Goal: Task Accomplishment & Management: Manage account settings

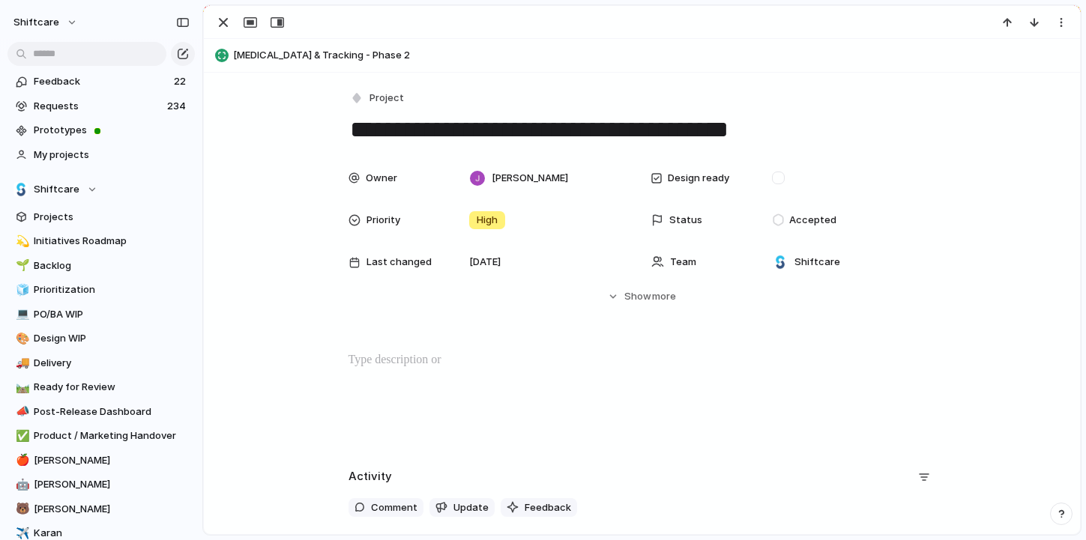
click at [345, 52] on span "Medication Management & Tracking - Phase 2" at bounding box center [653, 55] width 840 height 15
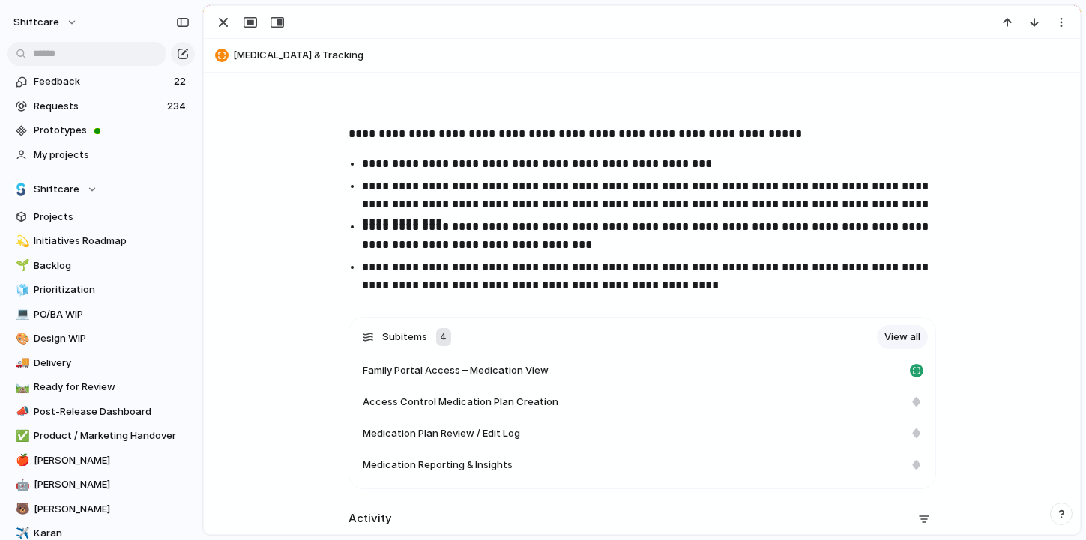
scroll to position [303, 0]
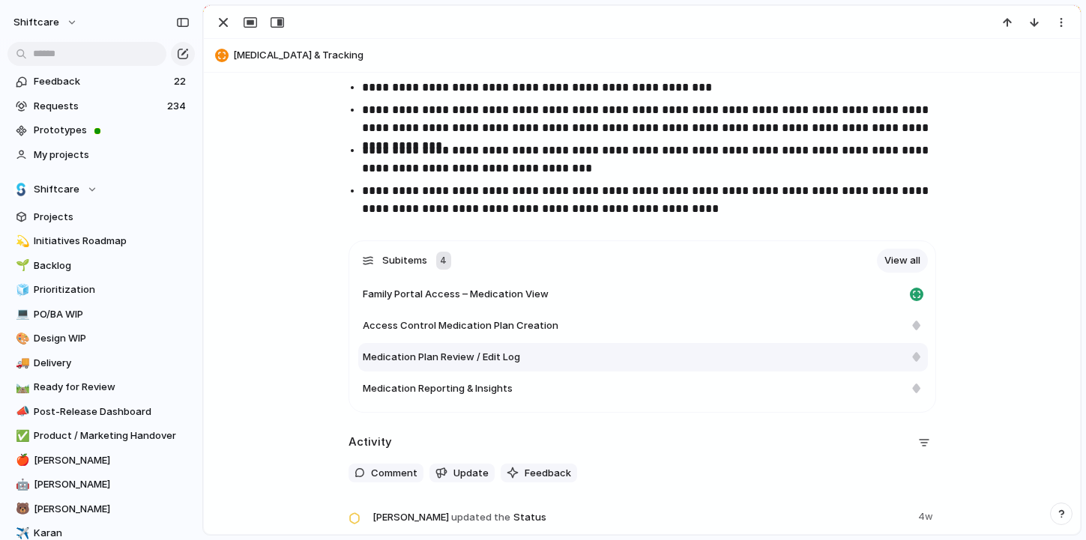
click at [441, 358] on span "Medication Plan Review / Edit Log" at bounding box center [441, 357] width 157 height 15
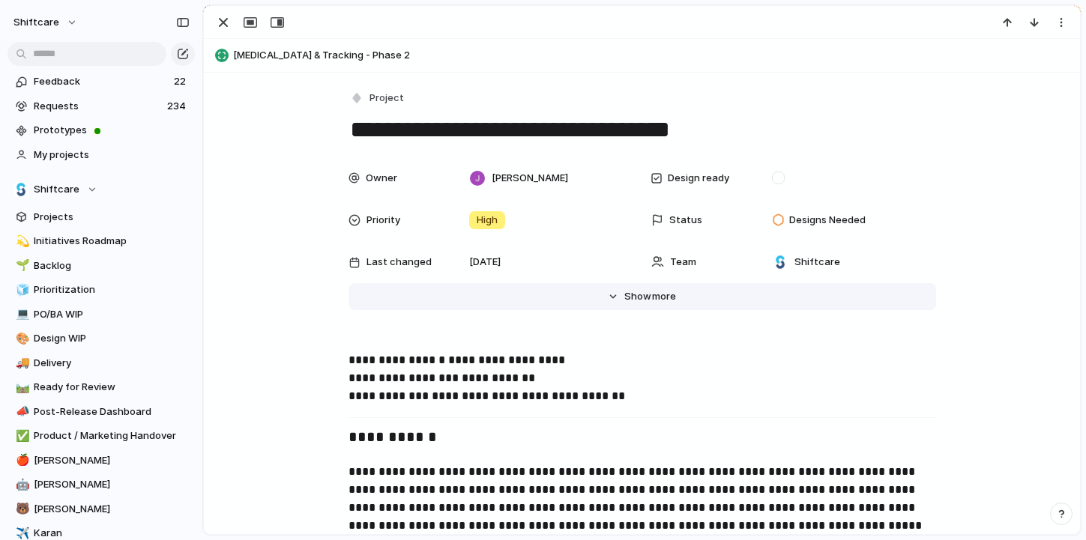
click at [650, 306] on button "Hide Show more" at bounding box center [641, 296] width 587 height 27
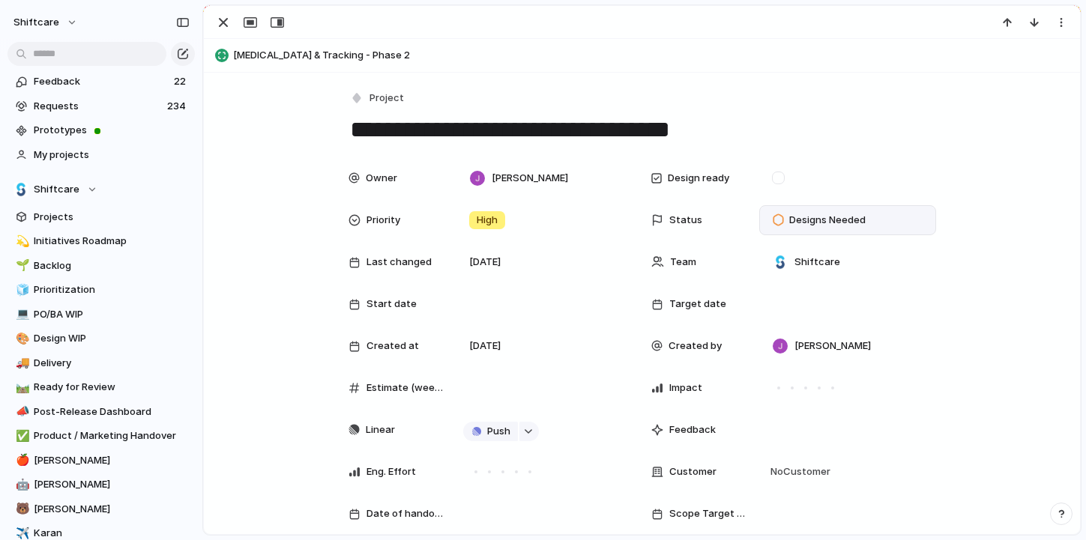
click at [835, 223] on span "Designs Needed" at bounding box center [827, 220] width 76 height 15
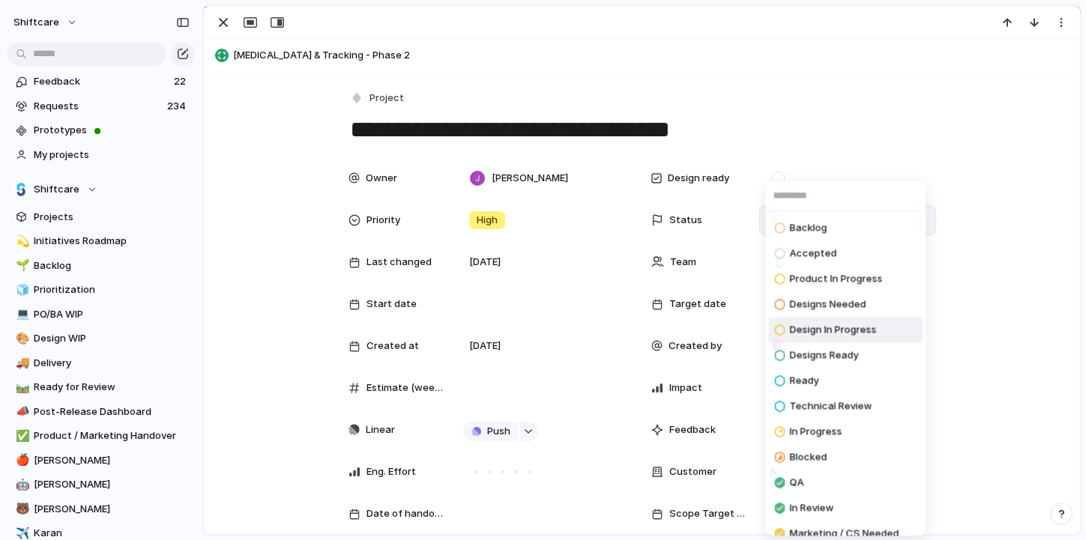
click at [828, 330] on span "Design In Progress" at bounding box center [833, 330] width 87 height 15
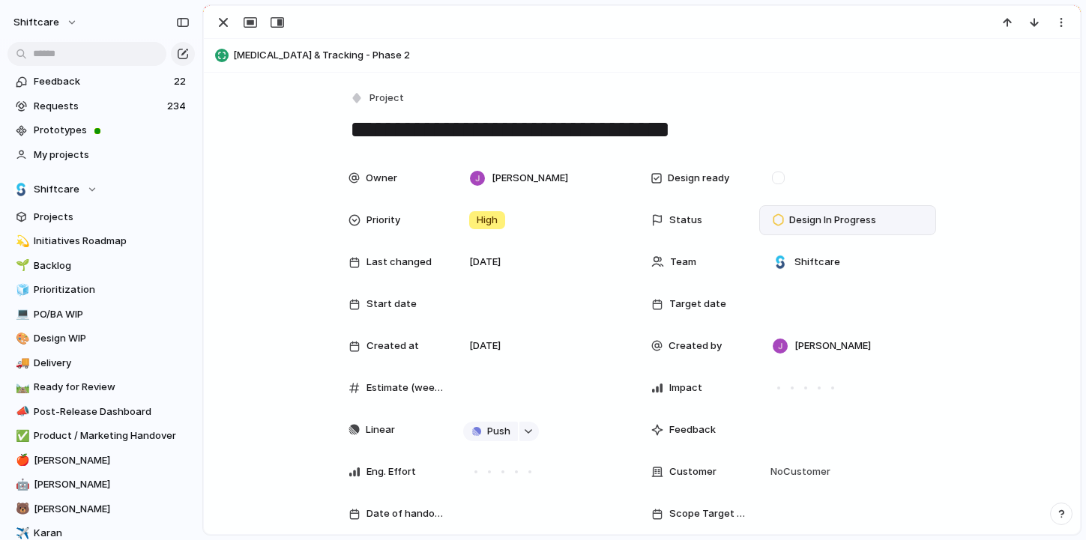
click at [274, 57] on span "Medication Management & Tracking - Phase 2" at bounding box center [653, 55] width 840 height 15
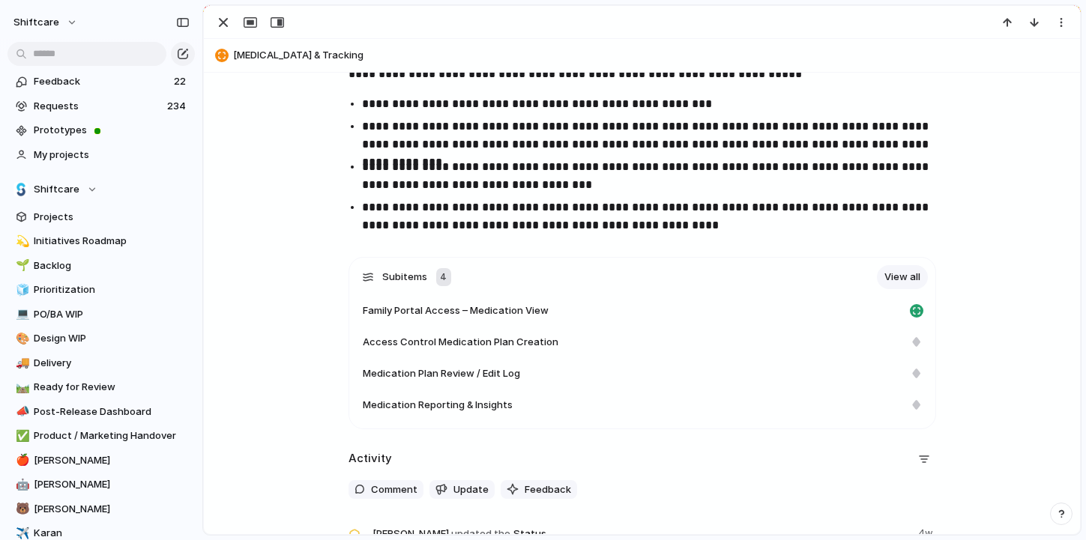
scroll to position [919, 0]
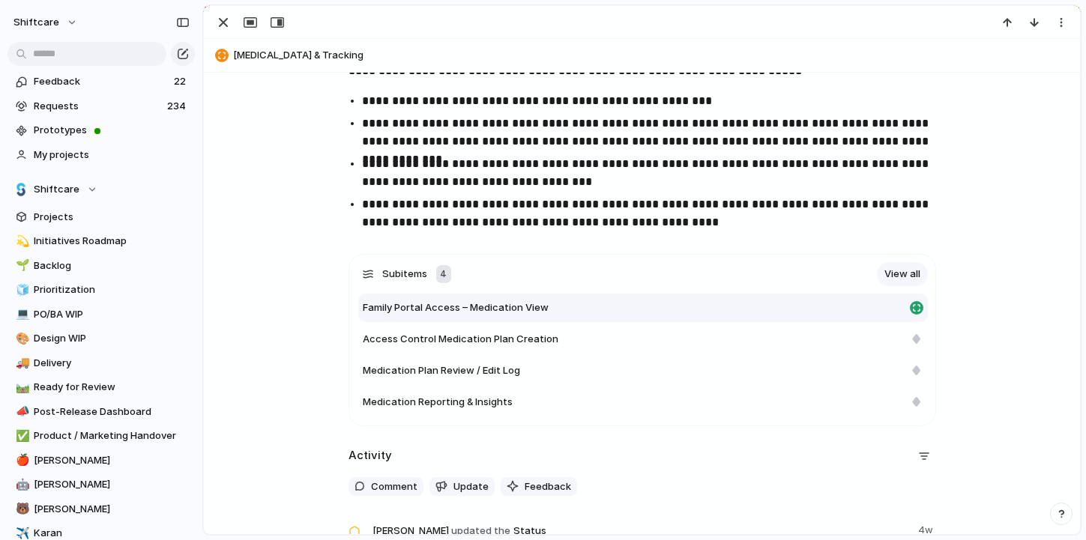
click at [506, 308] on span "Family Portal Access – Medication View" at bounding box center [456, 307] width 186 height 15
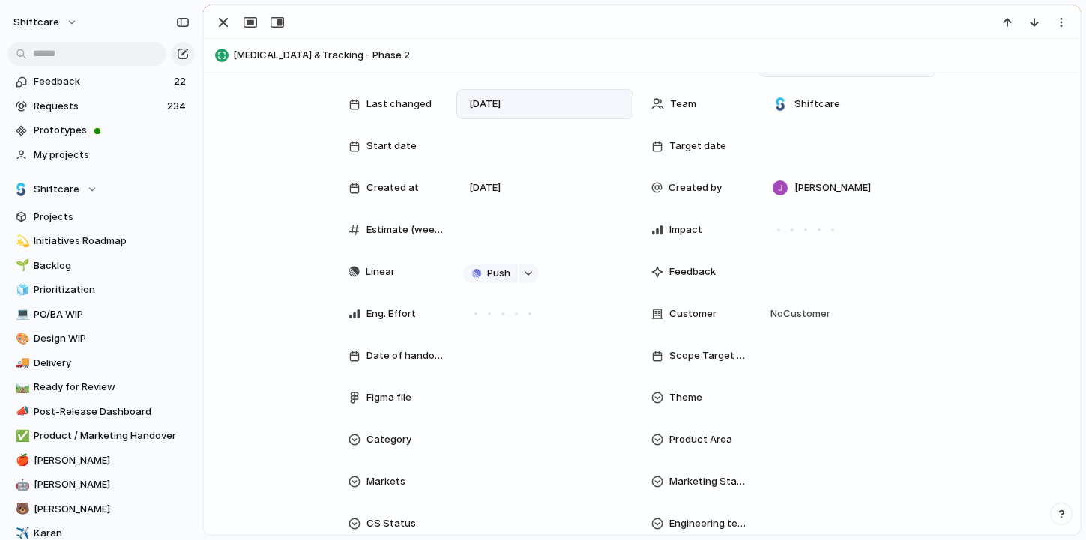
scroll to position [169, 0]
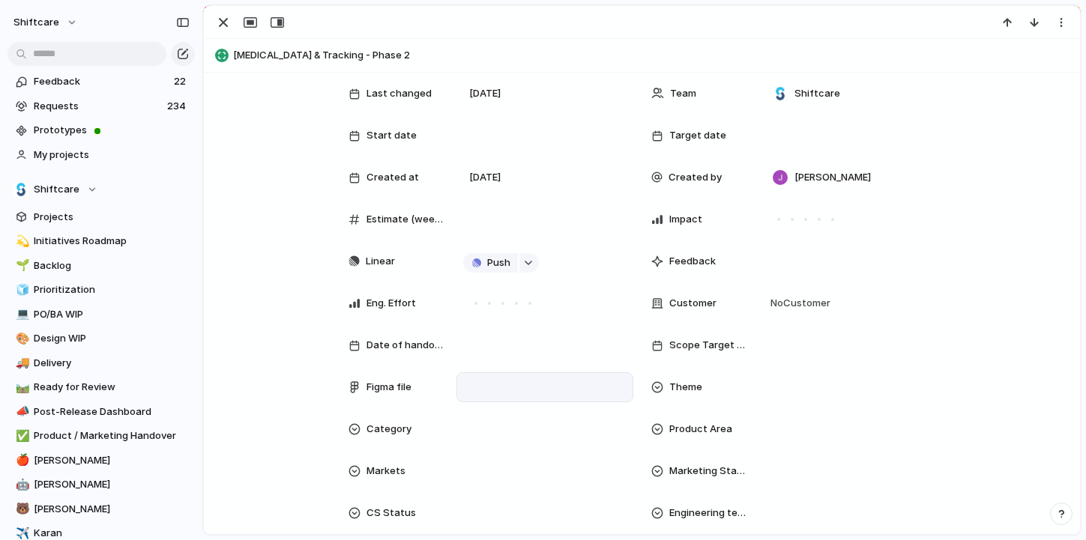
click at [503, 386] on div at bounding box center [544, 387] width 163 height 16
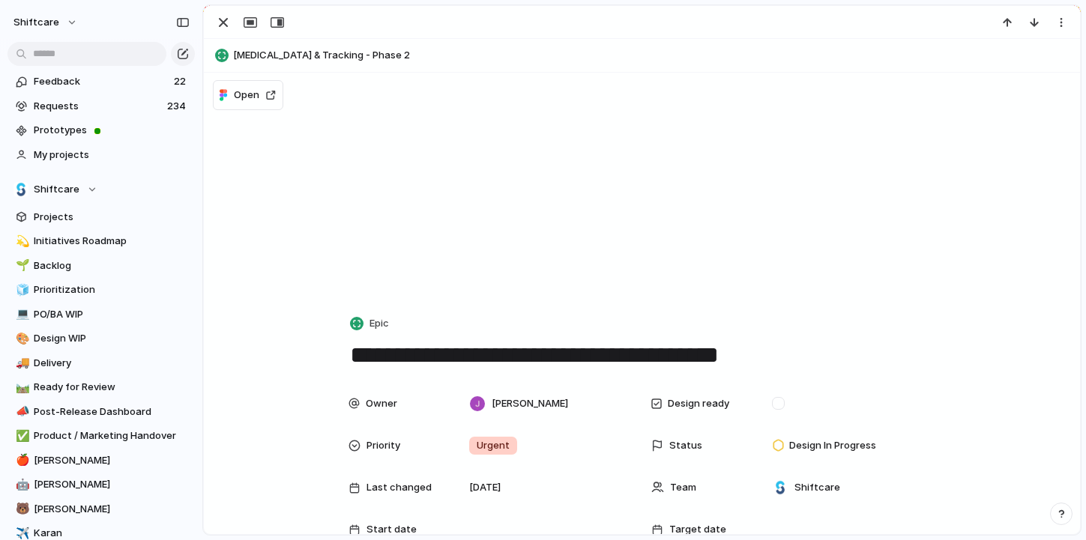
scroll to position [300, 0]
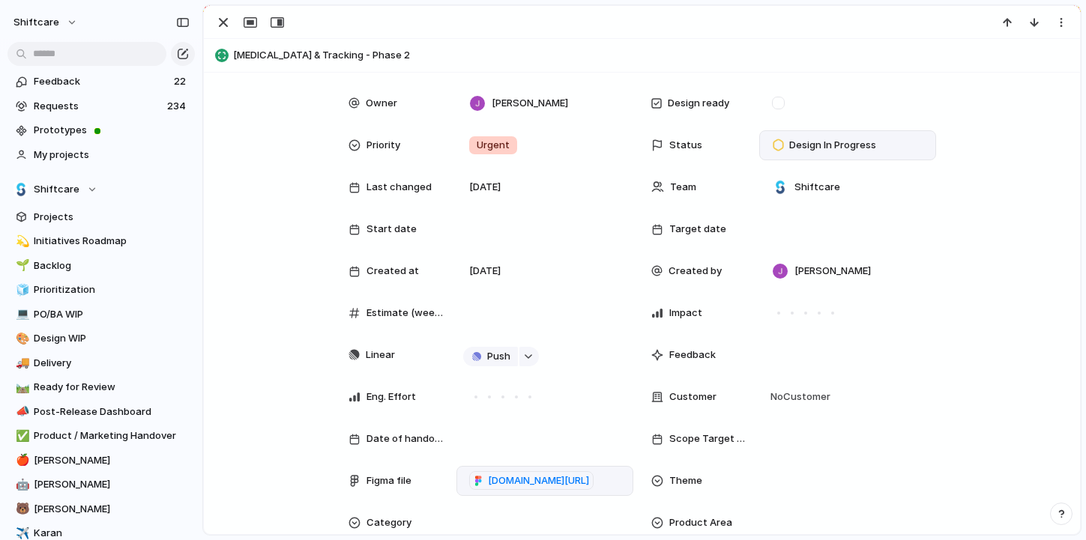
click at [865, 145] on span "Design In Progress" at bounding box center [832, 145] width 87 height 15
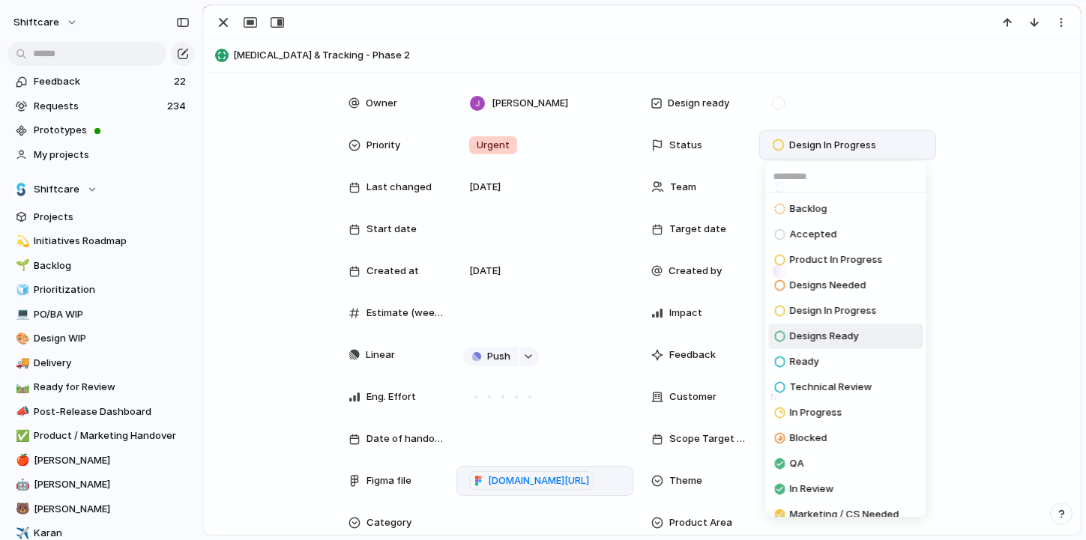
click at [828, 336] on span "Designs Ready" at bounding box center [824, 336] width 69 height 15
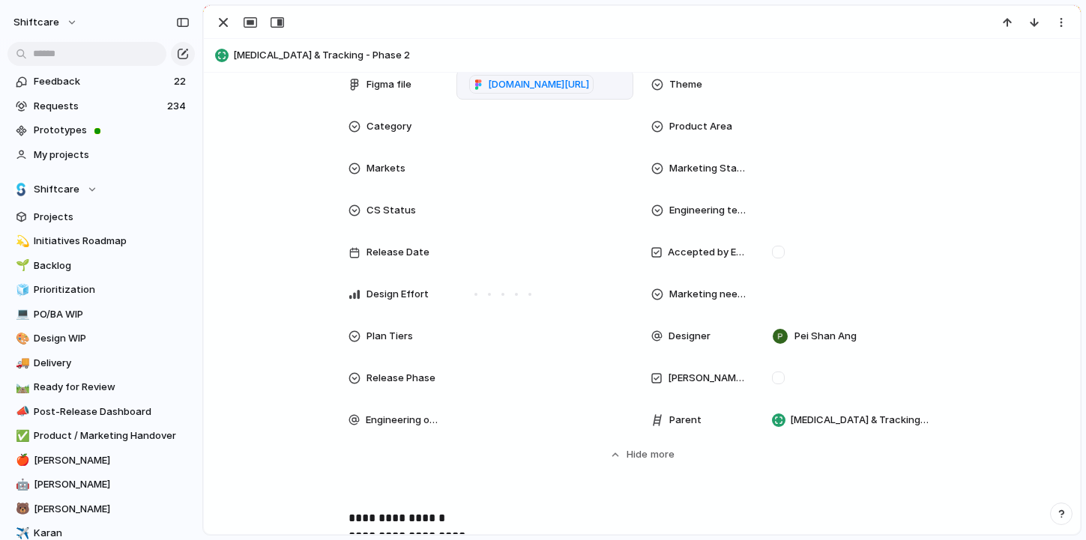
scroll to position [707, 0]
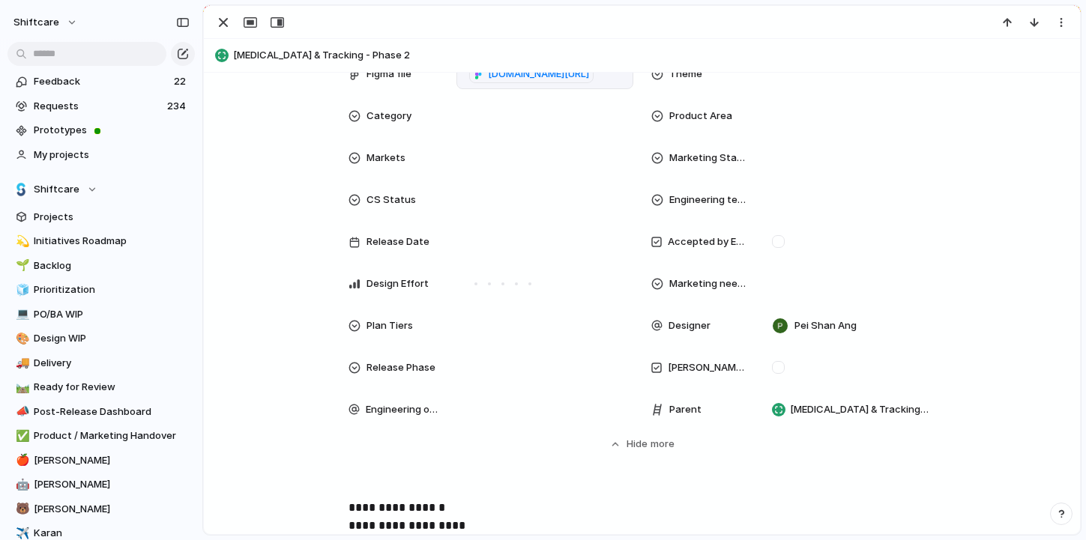
click at [372, 58] on span "Medication Management & Tracking - Phase 2" at bounding box center [653, 55] width 840 height 15
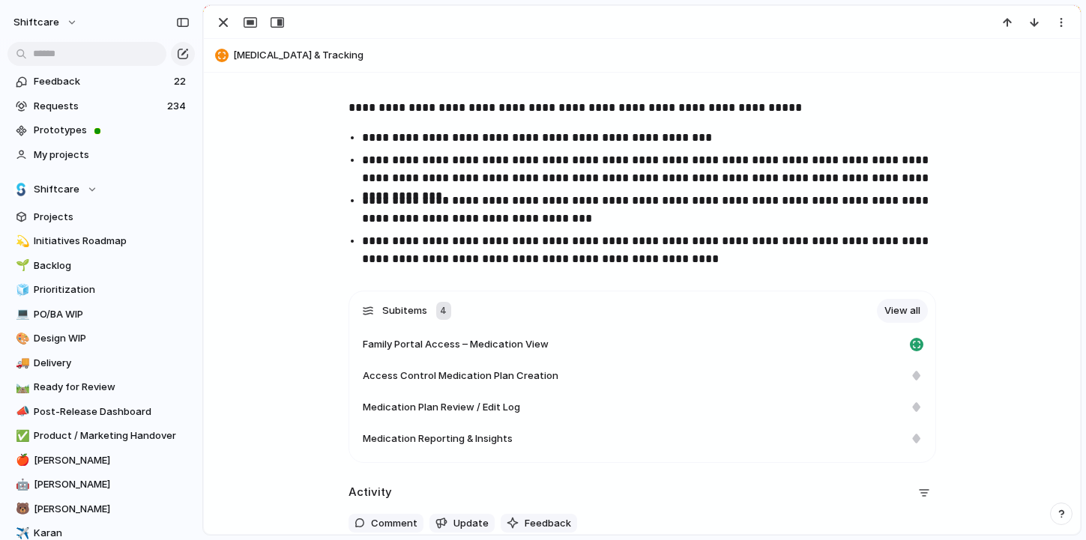
scroll to position [883, 0]
click at [427, 430] on div "Medication Reporting & Insights" at bounding box center [642, 438] width 569 height 28
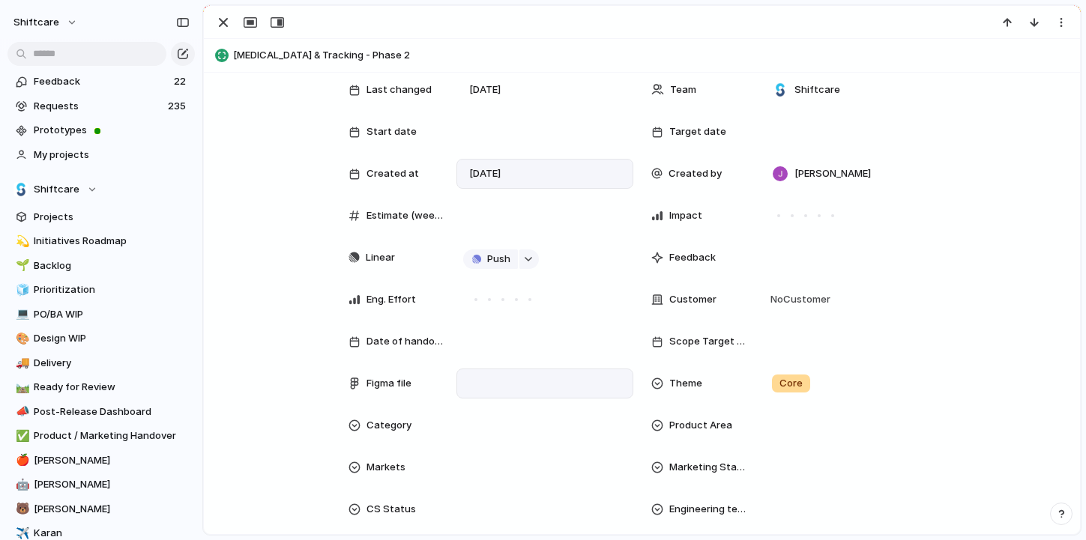
scroll to position [173, 0]
click at [486, 387] on div at bounding box center [544, 383] width 163 height 16
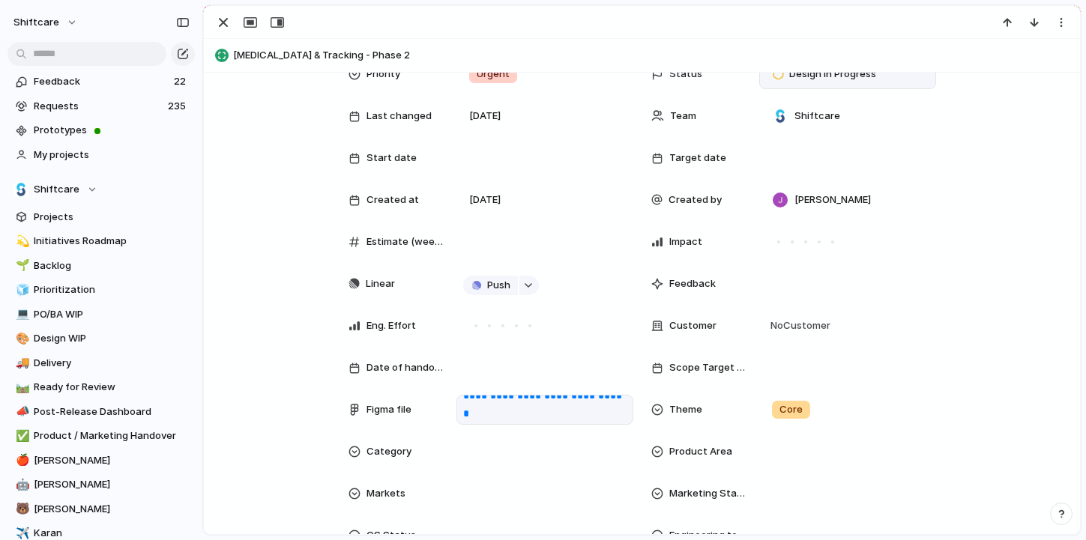
click at [864, 79] on span "Design In Progress" at bounding box center [832, 74] width 87 height 15
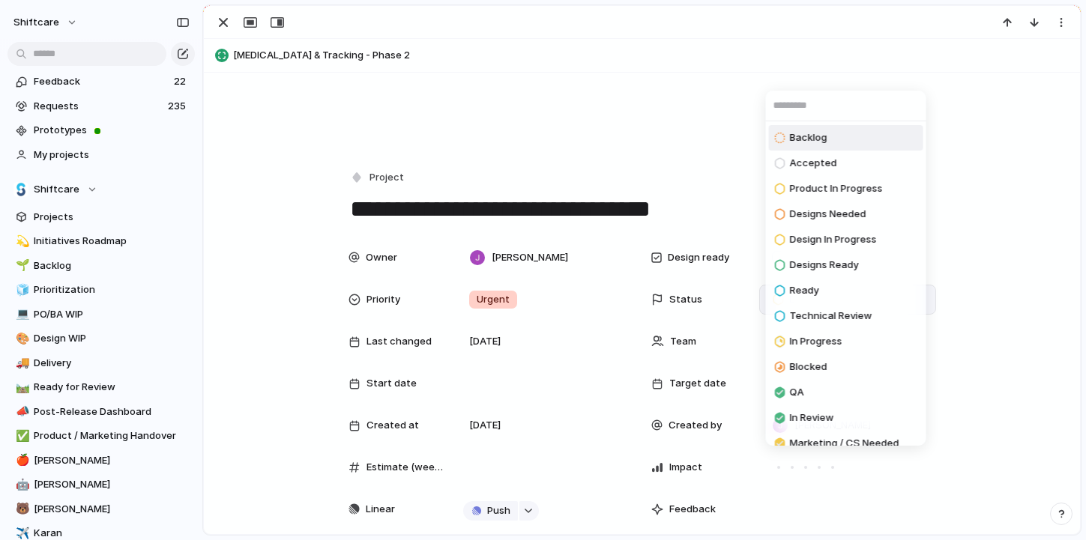
scroll to position [372, 0]
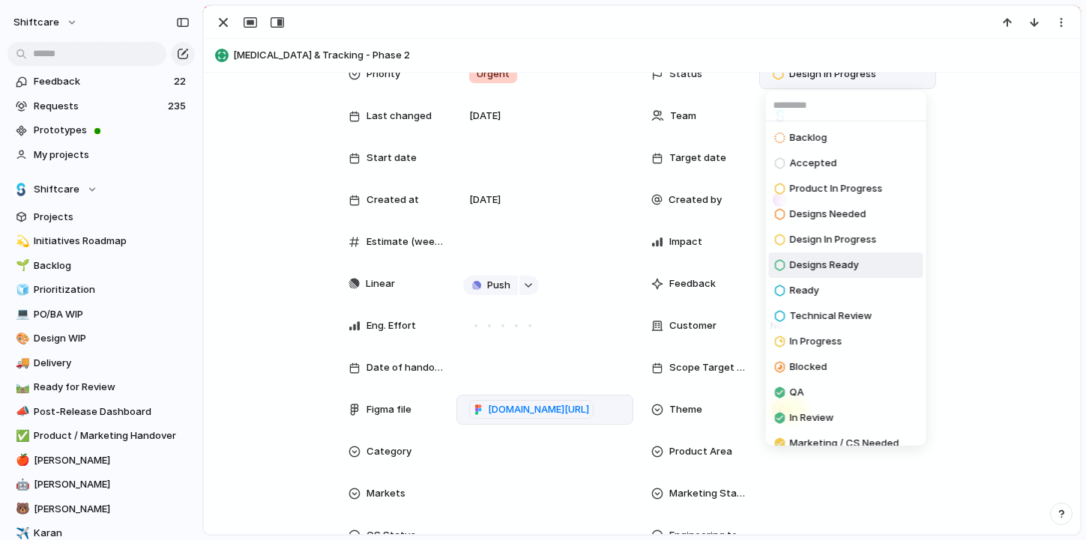
click at [833, 262] on span "Designs Ready" at bounding box center [824, 265] width 69 height 15
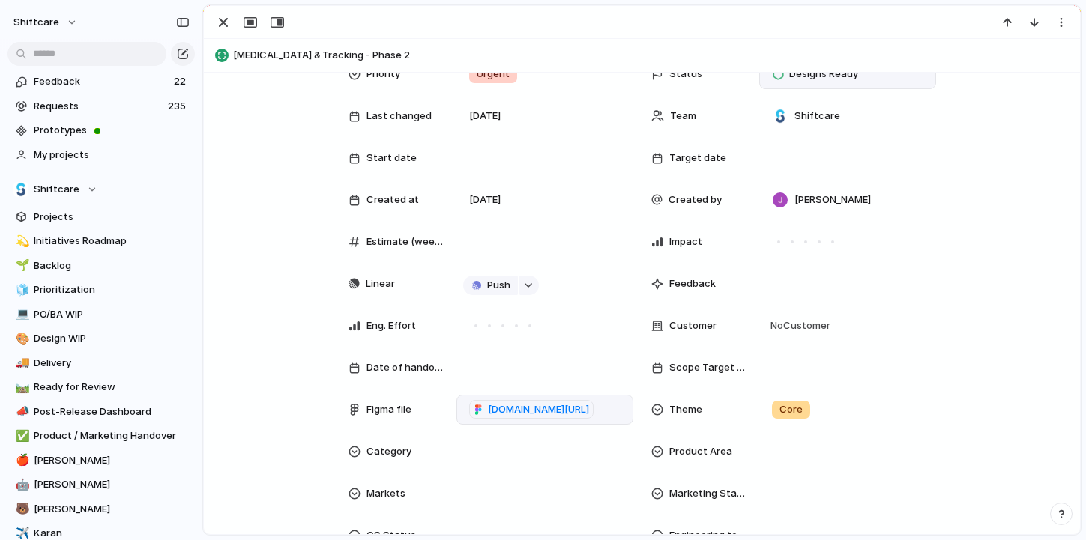
click at [336, 49] on span "Medication Management & Tracking - Phase 2" at bounding box center [653, 55] width 840 height 15
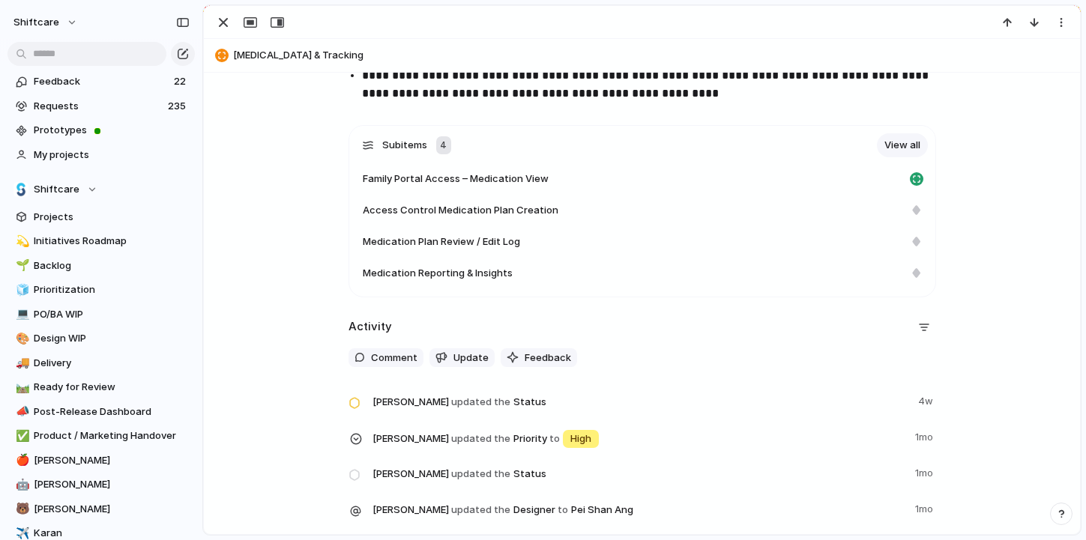
scroll to position [1042, 0]
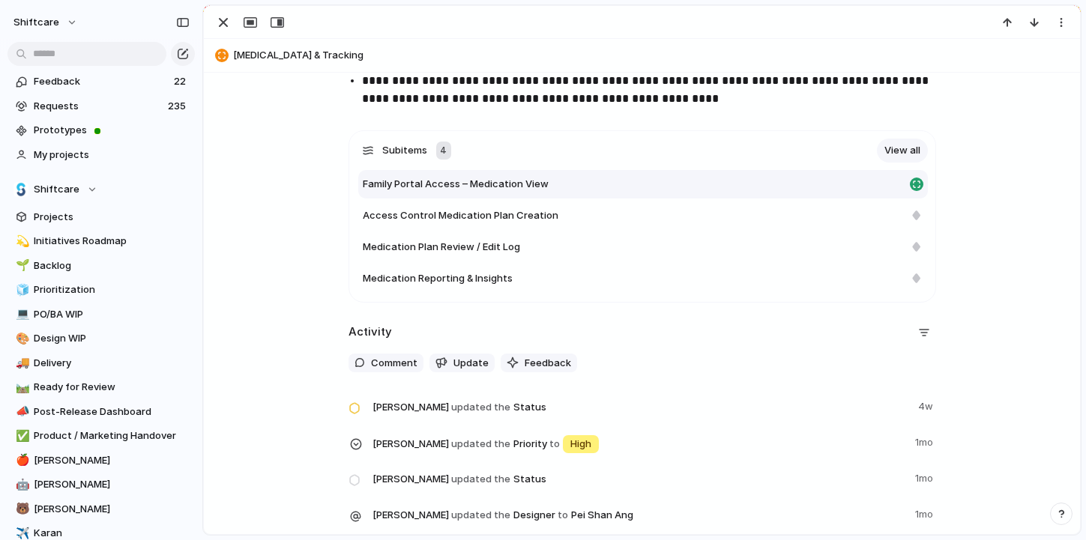
click at [501, 186] on span "Family Portal Access – Medication View" at bounding box center [456, 184] width 186 height 15
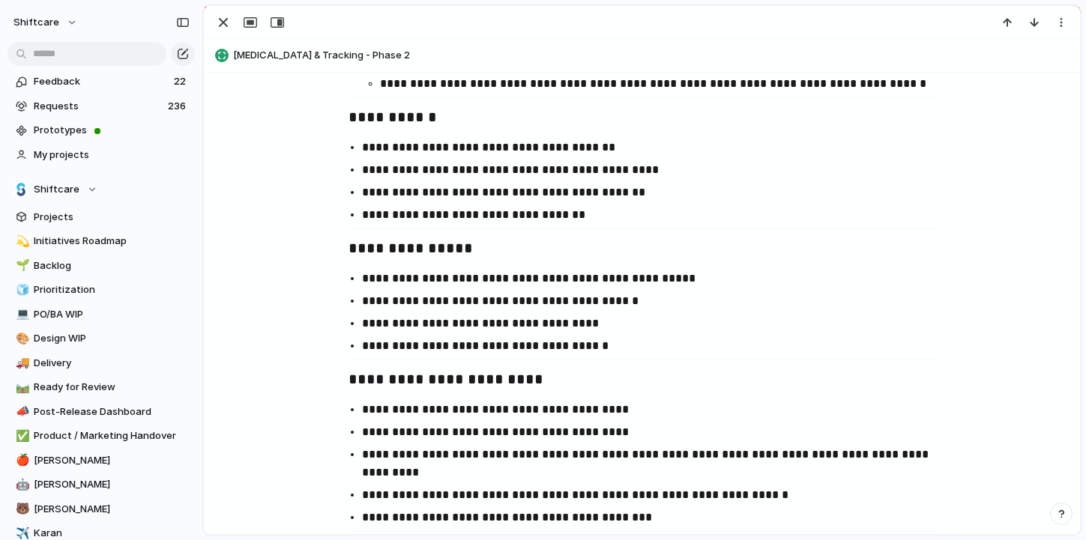
scroll to position [2139, 0]
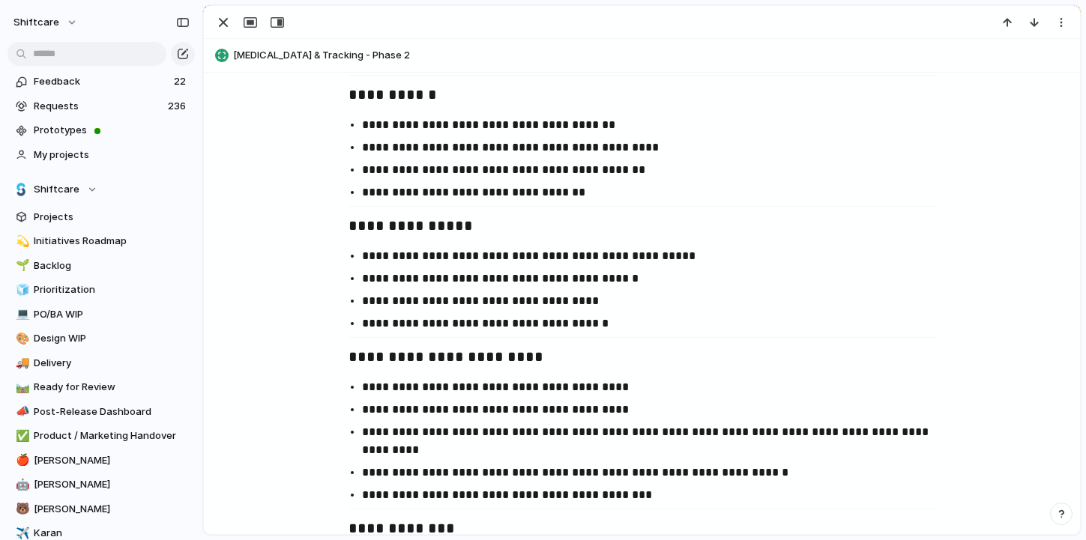
click at [395, 50] on span "Medication Management & Tracking - Phase 2" at bounding box center [653, 55] width 840 height 15
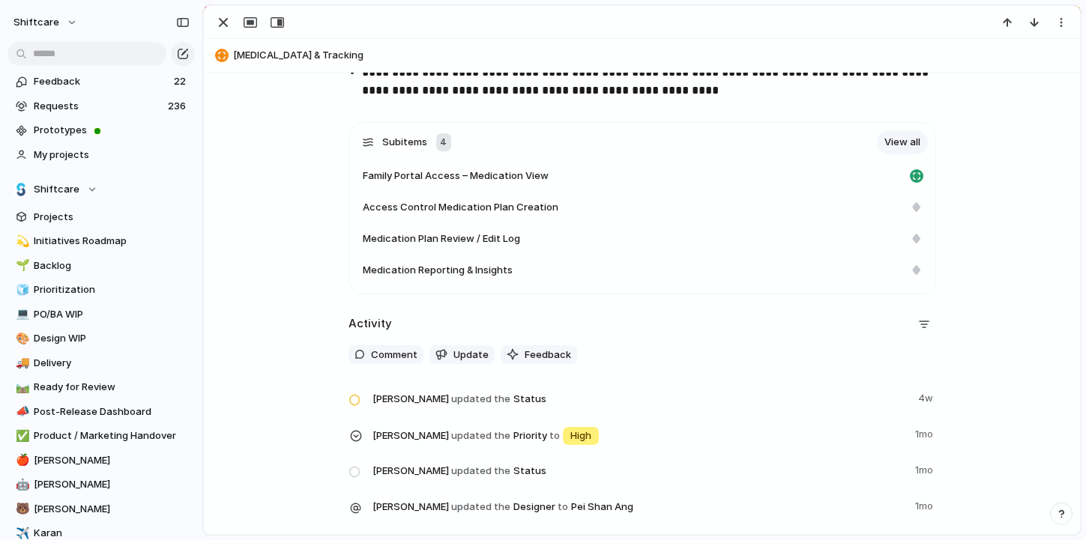
scroll to position [1003, 0]
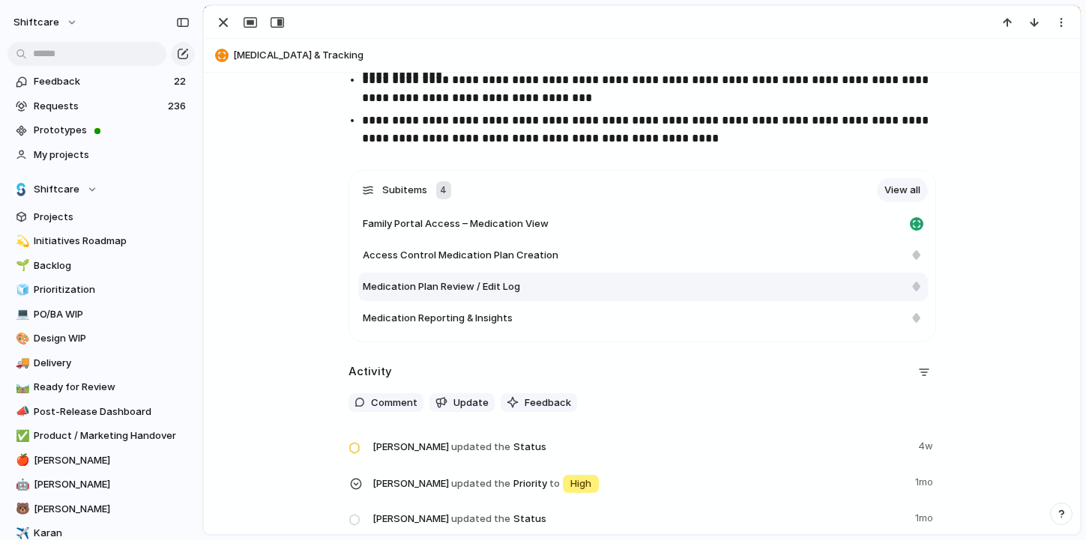
click at [489, 289] on span "Medication Plan Review / Edit Log" at bounding box center [441, 286] width 157 height 15
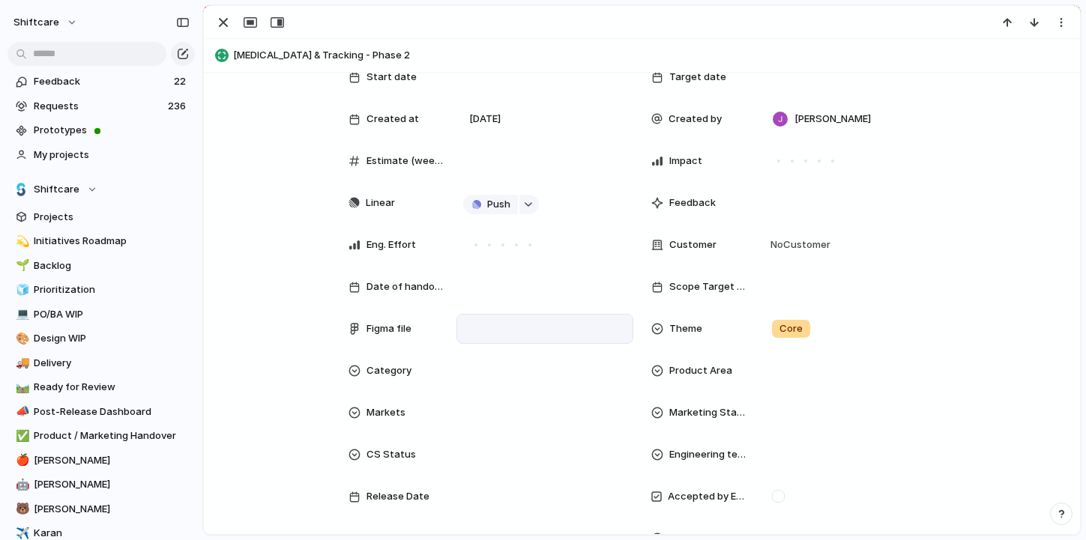
scroll to position [240, 0]
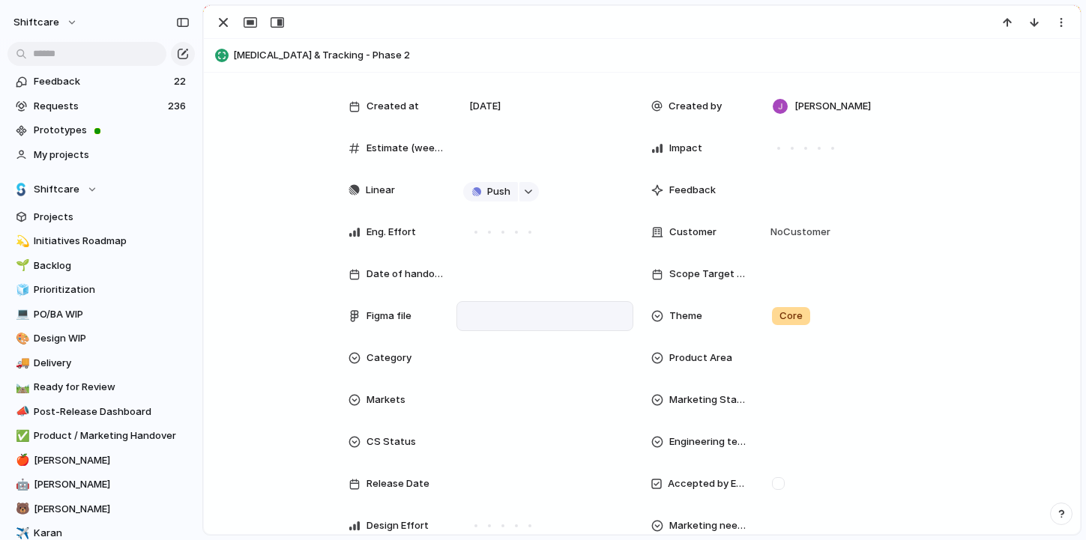
click at [542, 317] on div at bounding box center [544, 316] width 163 height 16
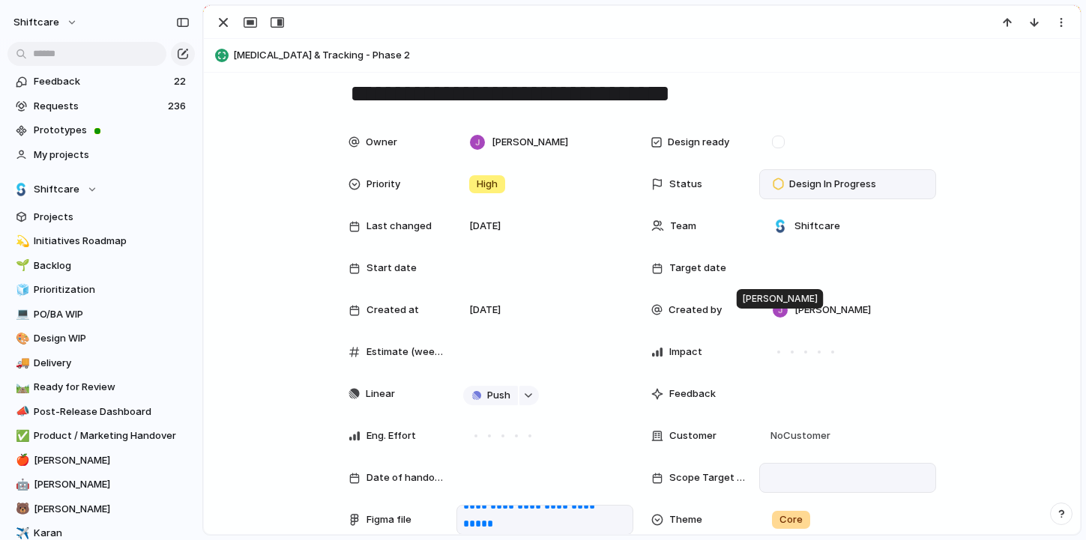
scroll to position [20, 0]
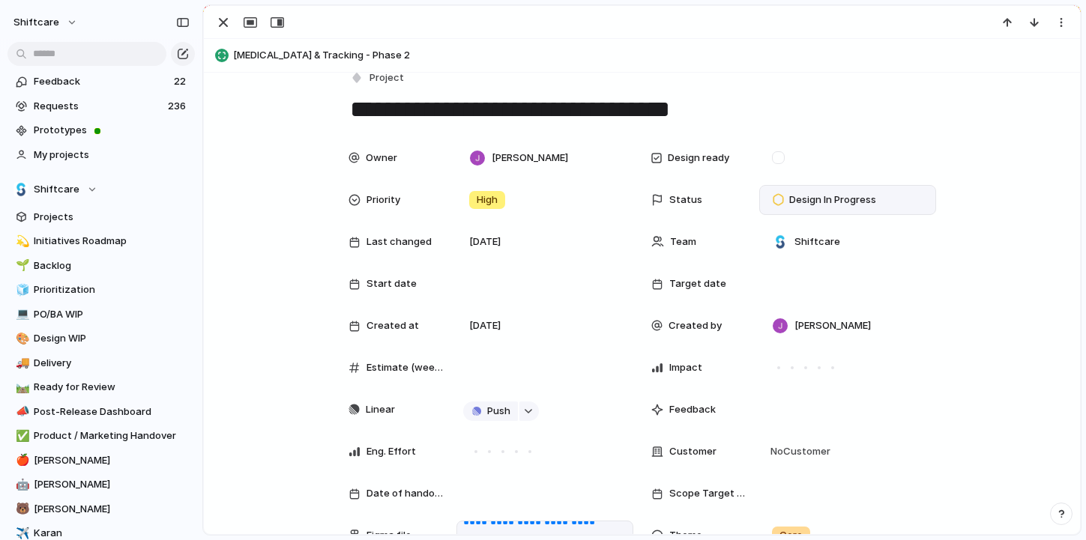
click at [853, 193] on span "Design In Progress" at bounding box center [832, 200] width 87 height 15
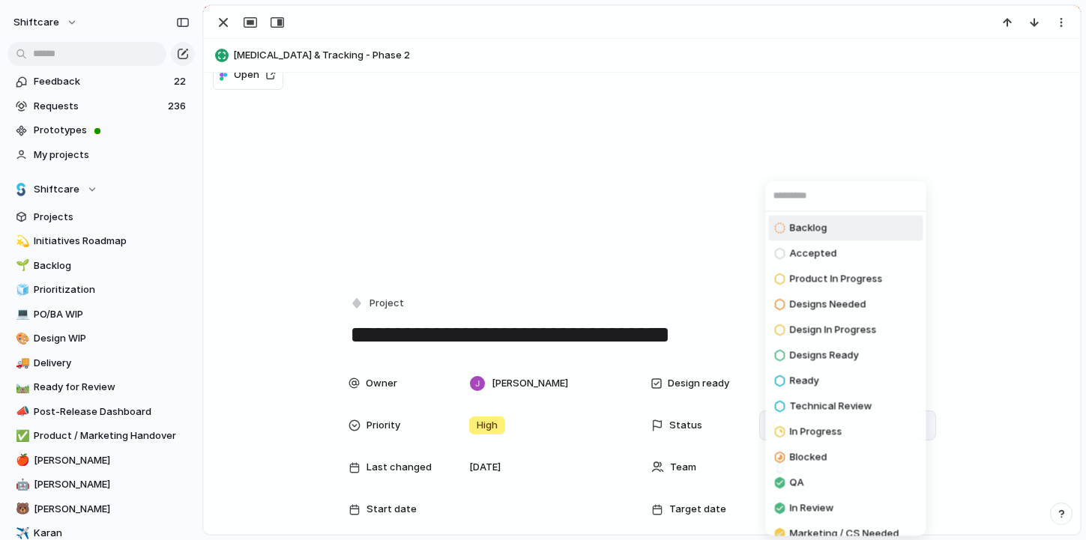
scroll to position [246, 0]
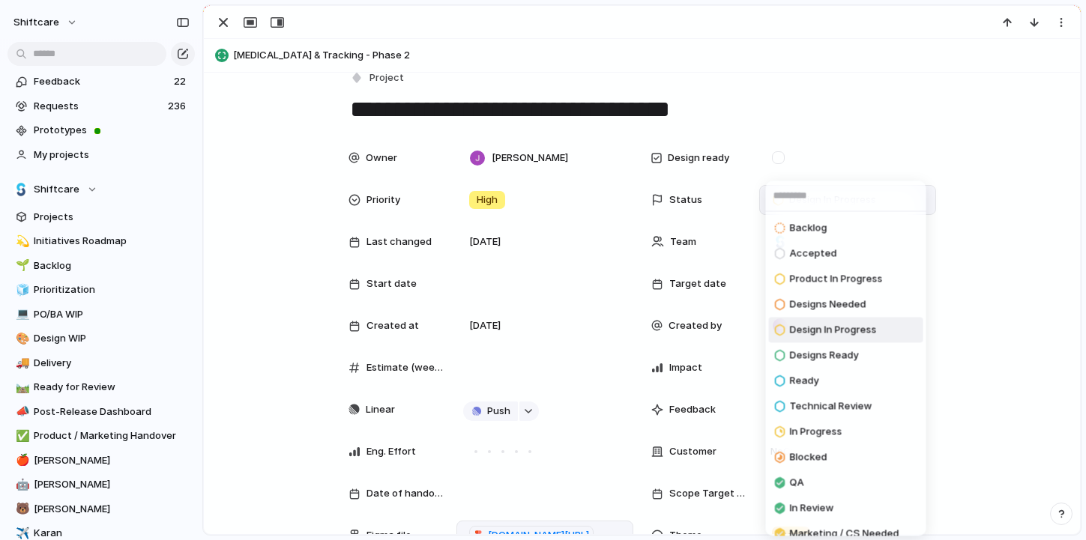
click at [842, 351] on span "Designs Ready" at bounding box center [824, 355] width 69 height 15
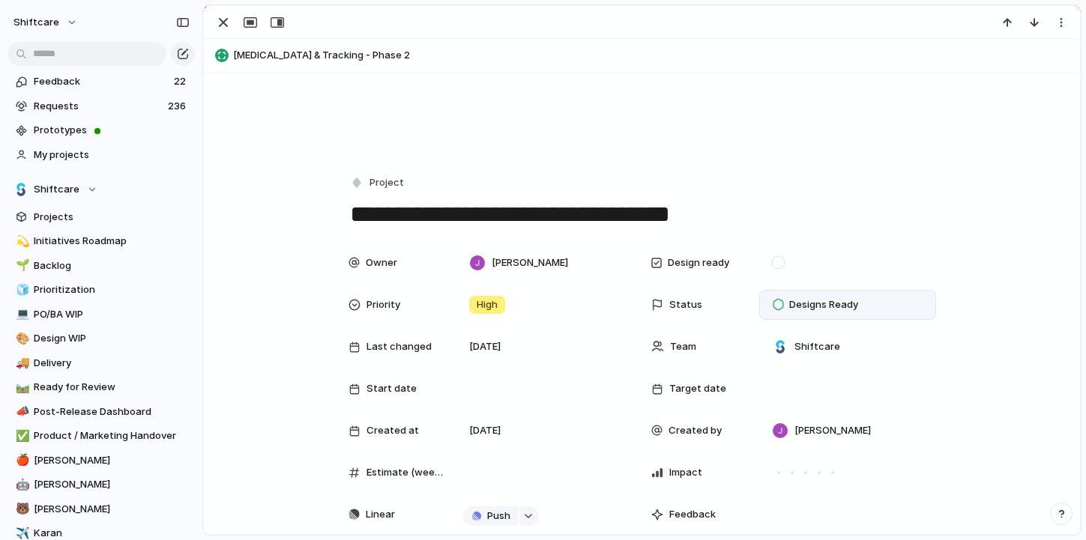
scroll to position [0, 0]
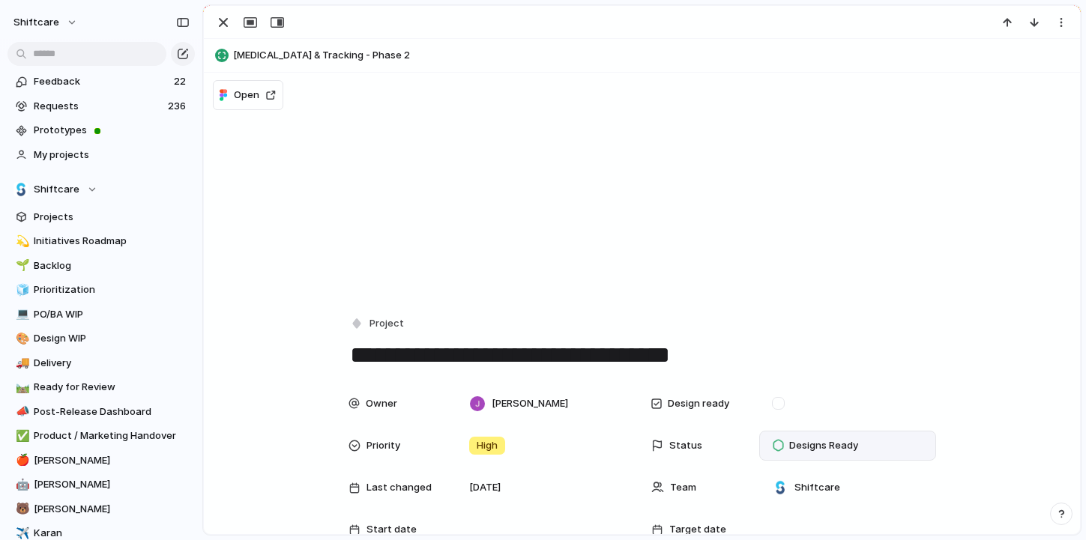
click at [387, 58] on span "Medication Management & Tracking - Phase 2" at bounding box center [653, 55] width 840 height 15
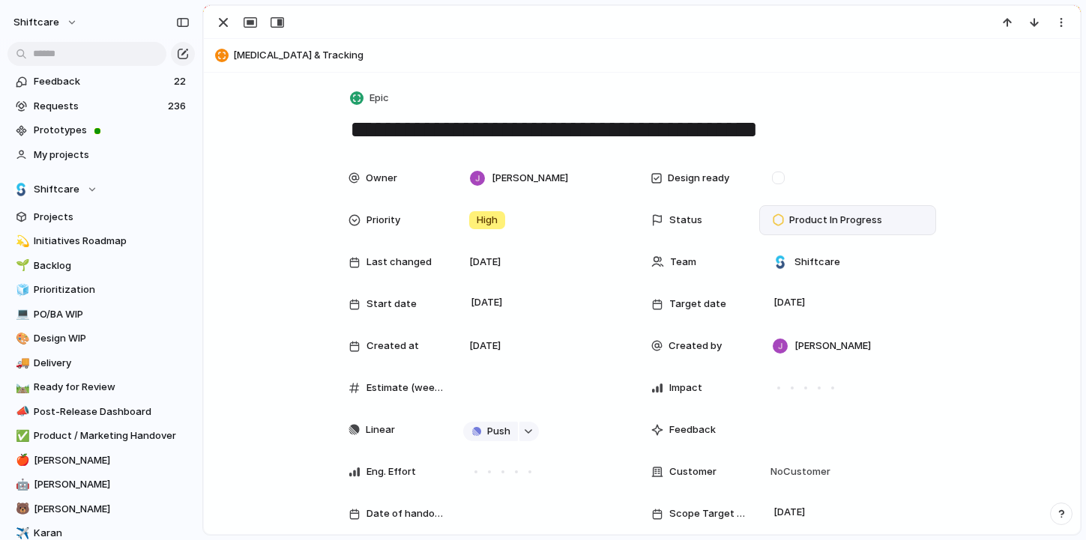
click at [318, 59] on span "Medication Management & Tracking" at bounding box center [653, 55] width 840 height 15
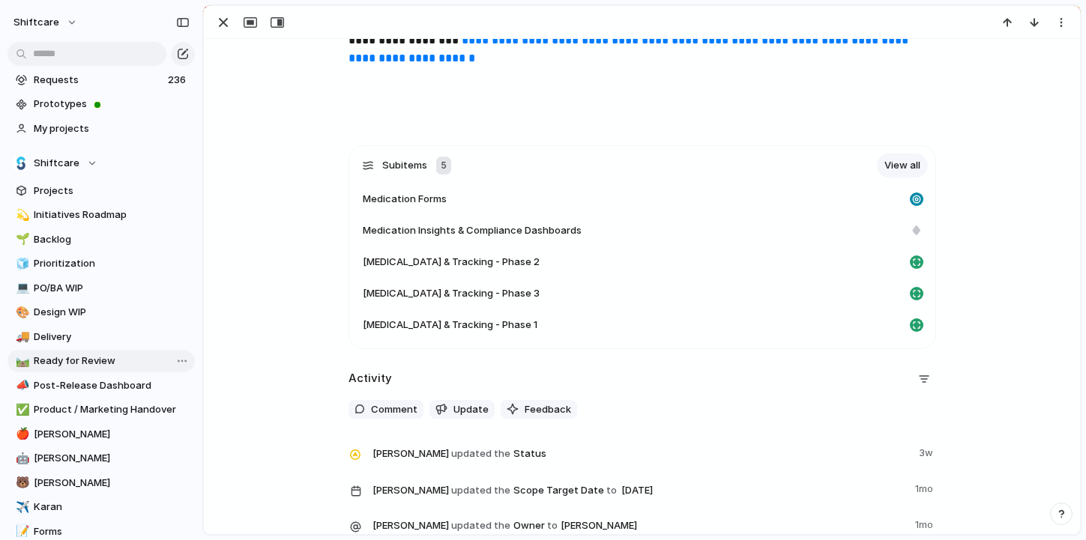
scroll to position [30, 0]
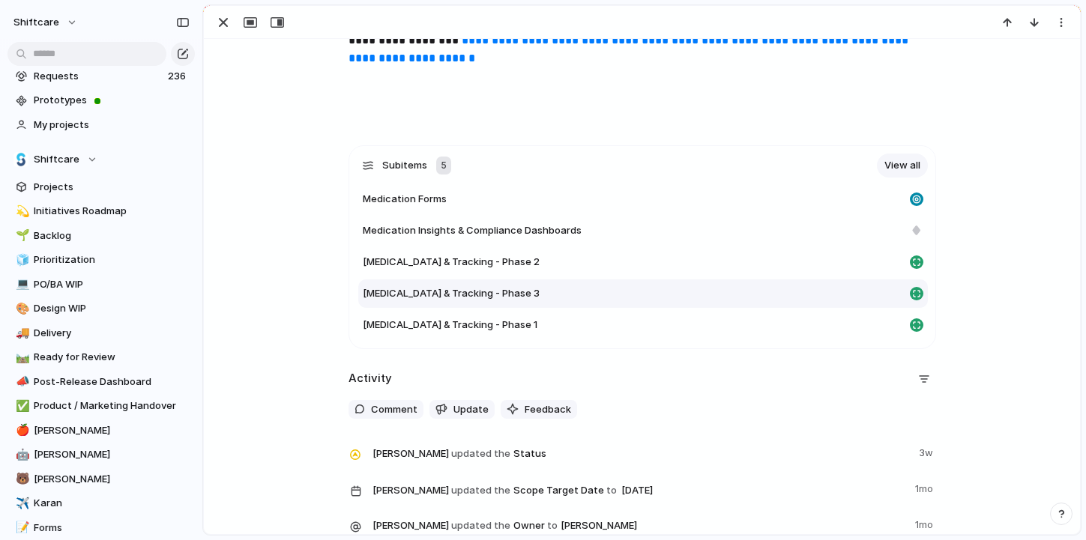
click at [462, 297] on span "Medication Management & Tracking - Phase 3" at bounding box center [451, 293] width 177 height 15
type textarea "**********"
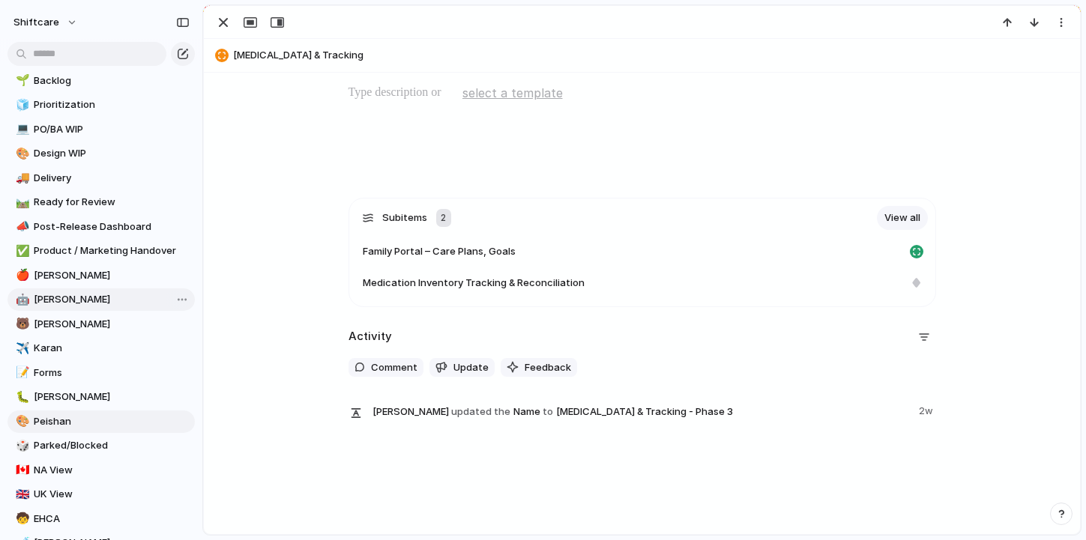
scroll to position [195, 0]
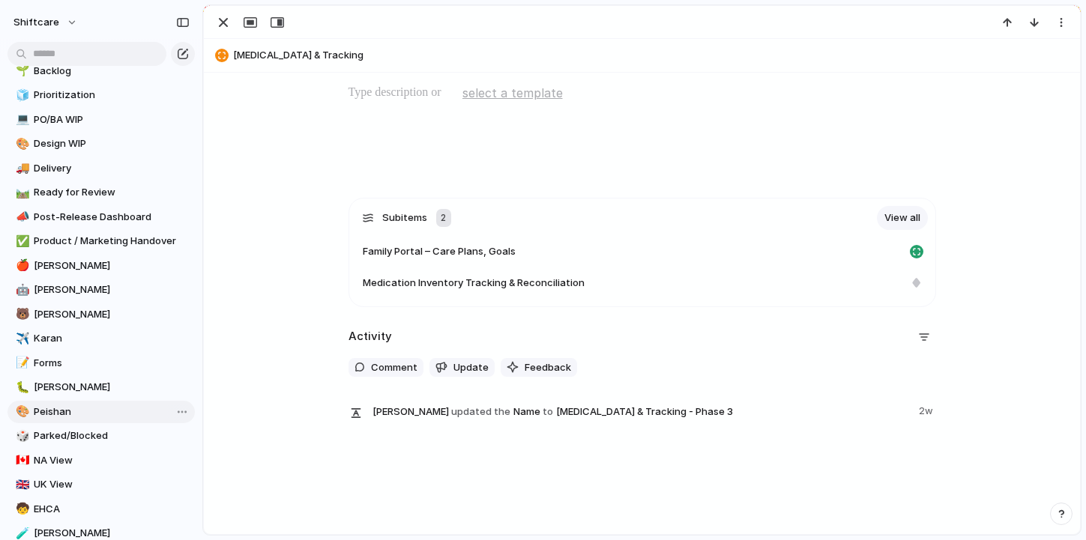
click at [67, 411] on span "Peishan" at bounding box center [112, 412] width 156 height 15
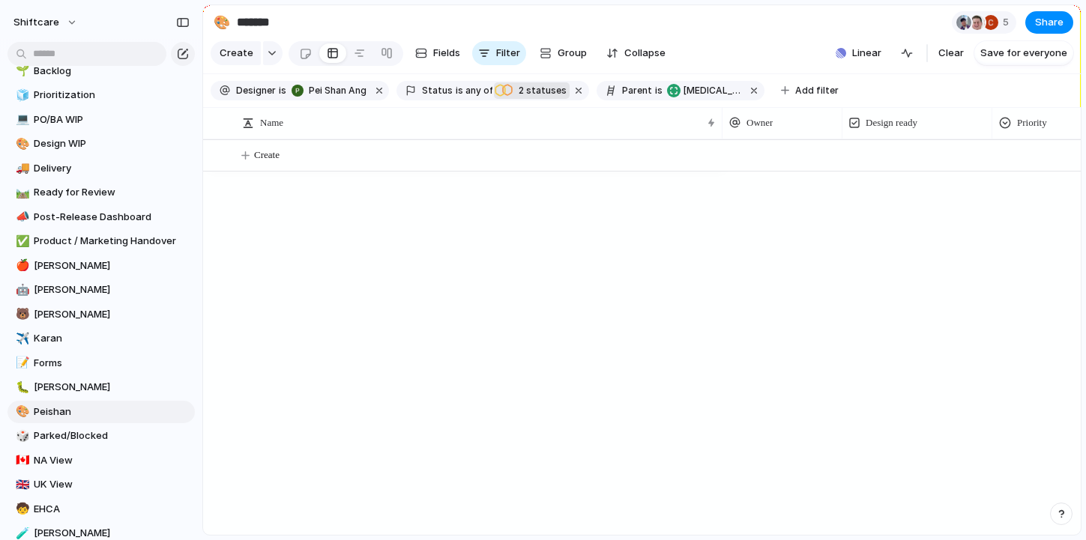
click at [514, 93] on span "2" at bounding box center [520, 90] width 12 height 11
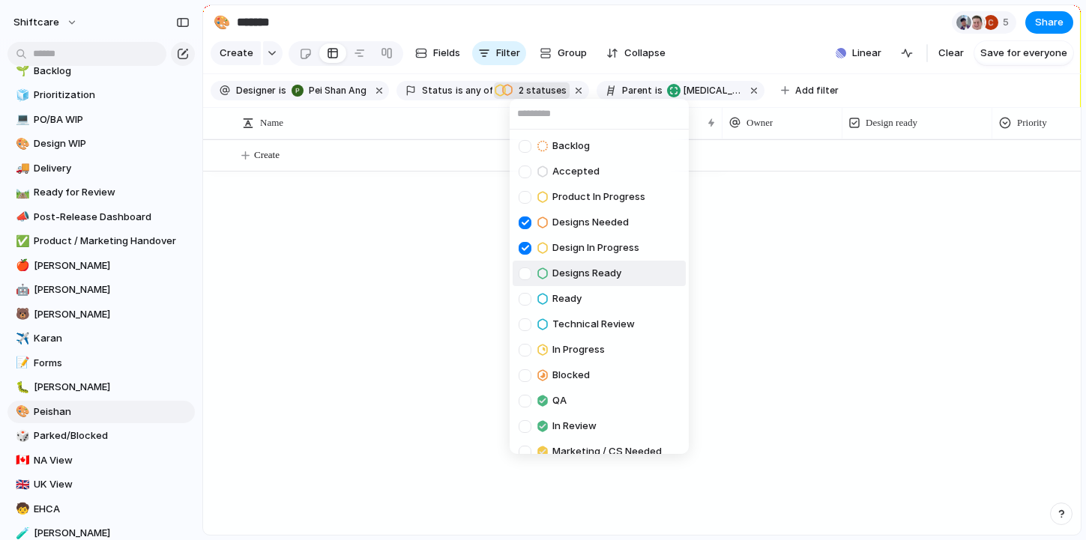
click at [575, 270] on span "Designs Ready" at bounding box center [586, 273] width 69 height 15
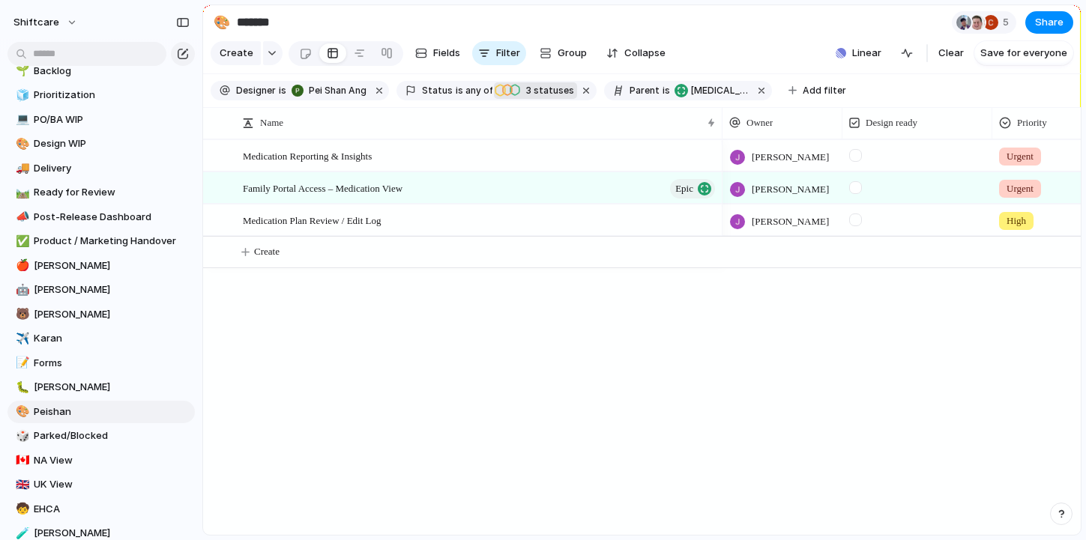
click at [774, 59] on div "Backlog Accepted Product In Progress Designs Needed Design In Progress Designs …" at bounding box center [543, 270] width 1086 height 540
click at [475, 307] on div "Medication Reporting & Insights Family Portal Access – Medication View Epic Med…" at bounding box center [641, 337] width 877 height 396
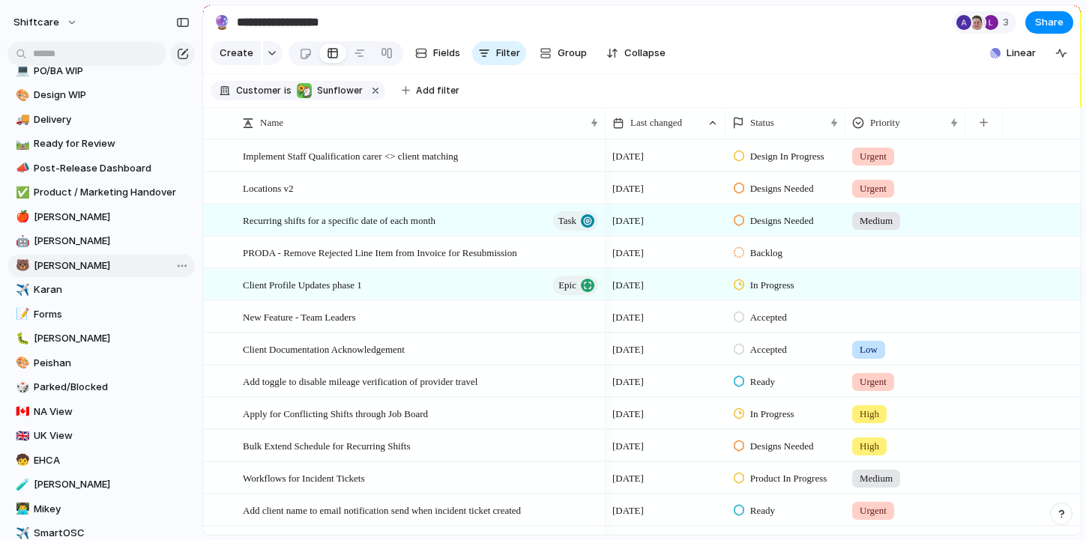
scroll to position [245, 0]
click at [82, 360] on span "Peishan" at bounding box center [112, 361] width 156 height 15
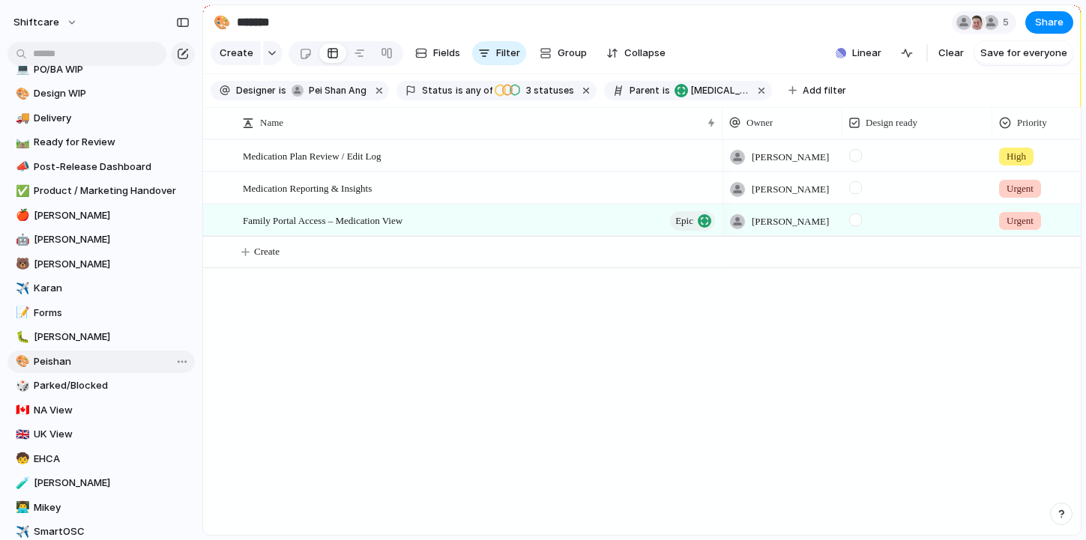
type input "*******"
click at [752, 91] on button "button" at bounding box center [761, 90] width 19 height 19
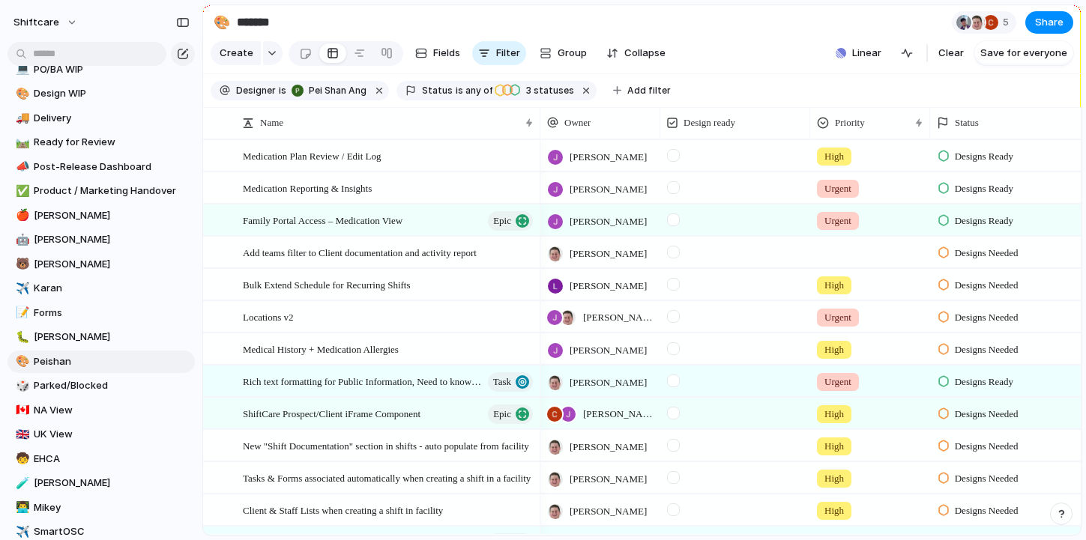
drag, startPoint x: 722, startPoint y: 126, endPoint x: 537, endPoint y: 138, distance: 185.5
click at [537, 138] on div "Name Owner Design ready Priority Status Last changed" at bounding box center [641, 123] width 877 height 32
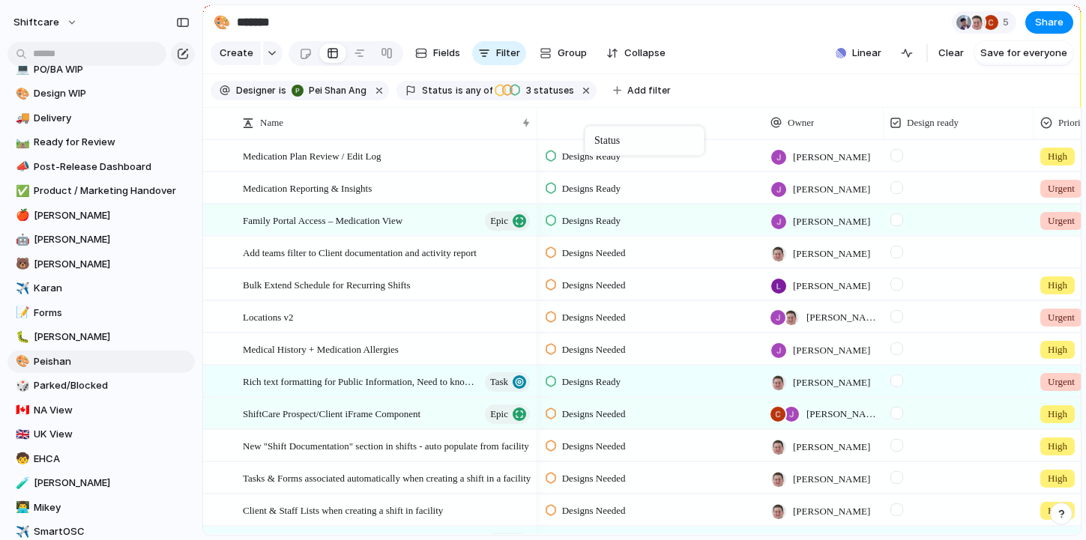
drag, startPoint x: 986, startPoint y: 115, endPoint x: 580, endPoint y: 127, distance: 406.3
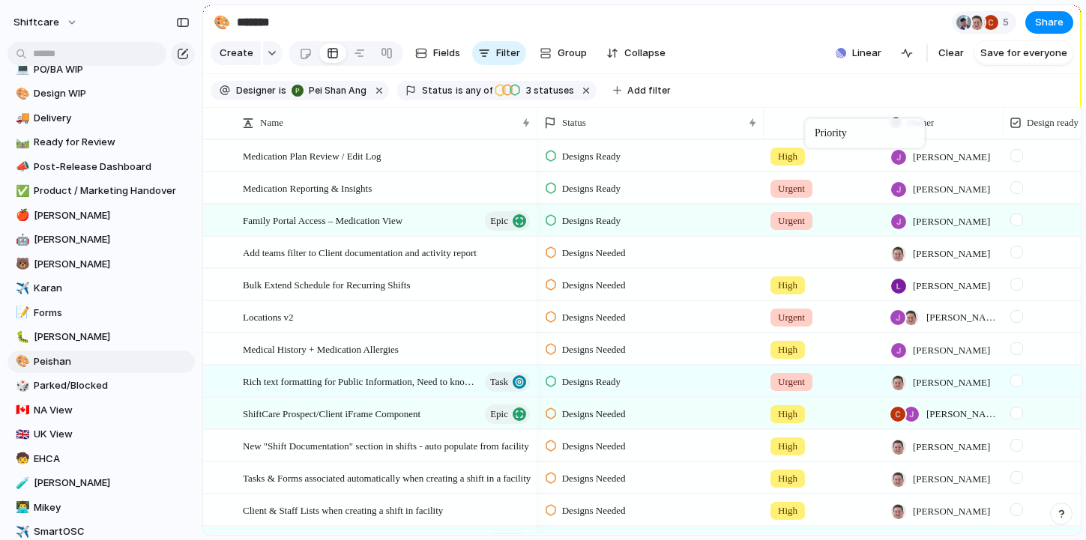
drag, startPoint x: 1060, startPoint y: 121, endPoint x: 806, endPoint y: 121, distance: 254.8
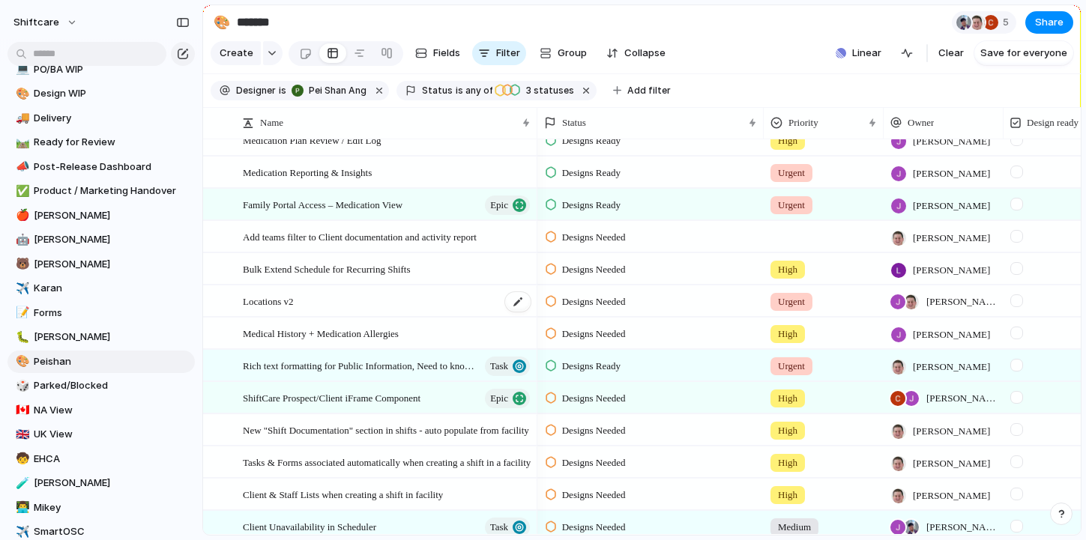
scroll to position [21, 0]
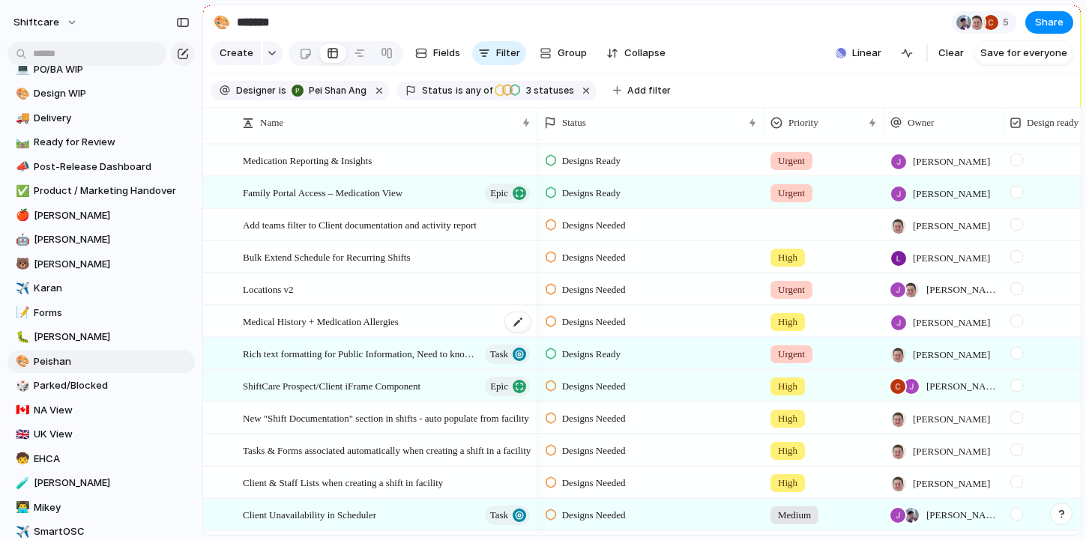
click at [382, 318] on span "Medical History + Medication Allergies" at bounding box center [321, 320] width 156 height 17
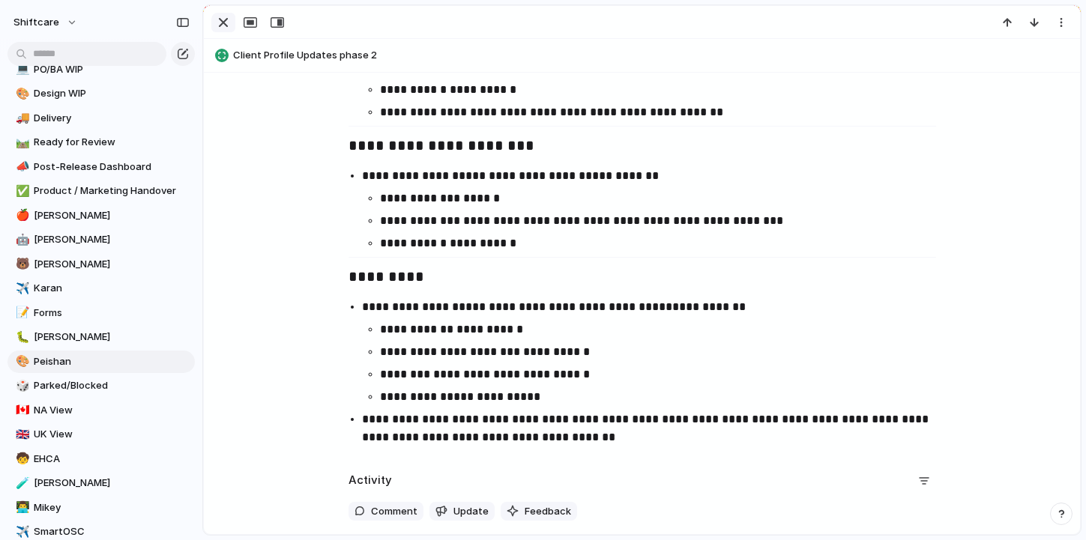
click at [228, 19] on div "button" at bounding box center [223, 22] width 18 height 18
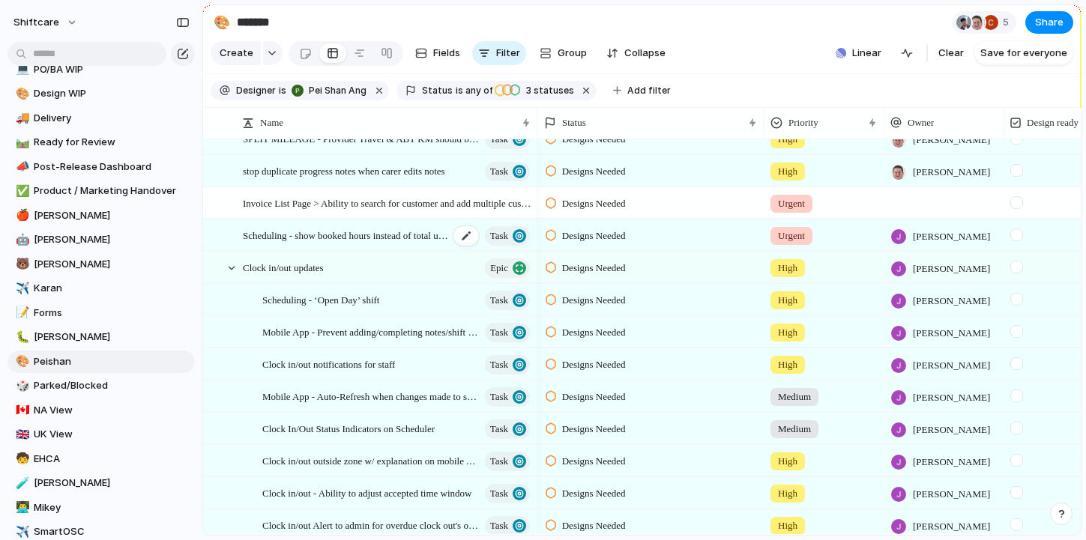
click at [350, 237] on span "Scheduling - show booked hours instead of total under staff/client" at bounding box center [346, 234] width 206 height 17
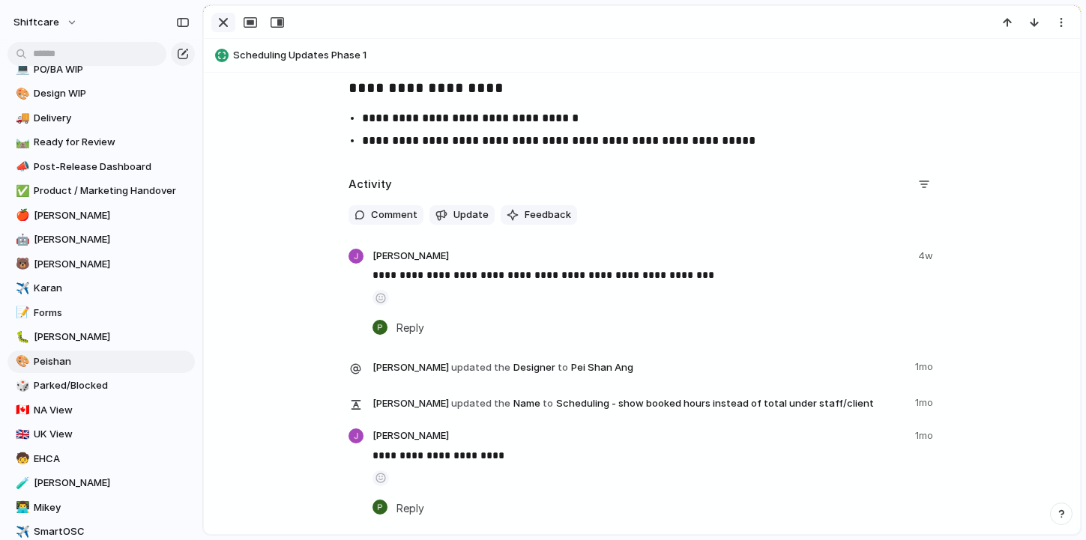
click at [225, 24] on div "button" at bounding box center [223, 22] width 18 height 18
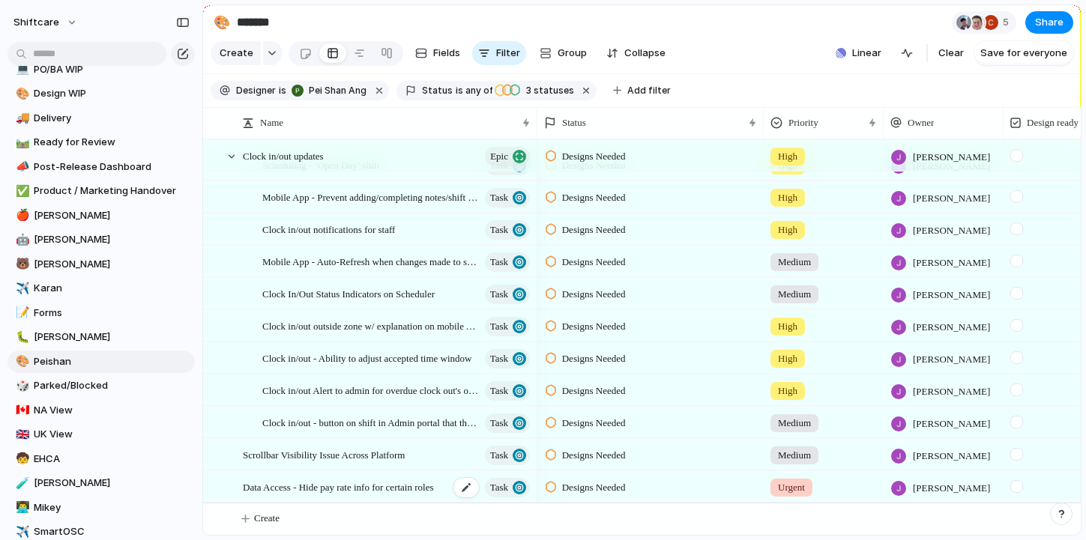
click at [369, 482] on span "Data Access - Hide pay rate info for certain roles" at bounding box center [338, 486] width 190 height 17
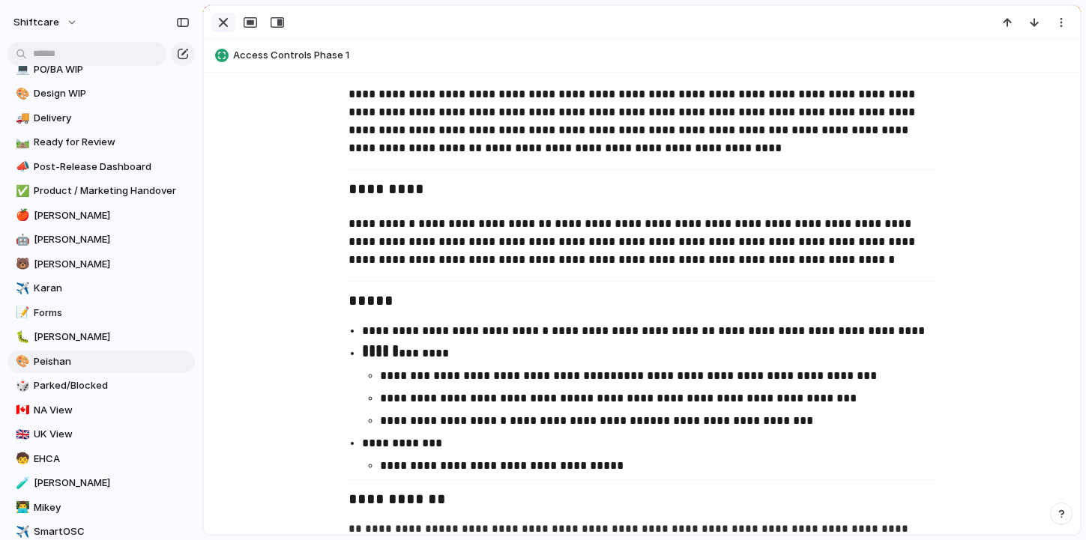
click at [221, 28] on div "button" at bounding box center [223, 22] width 18 height 18
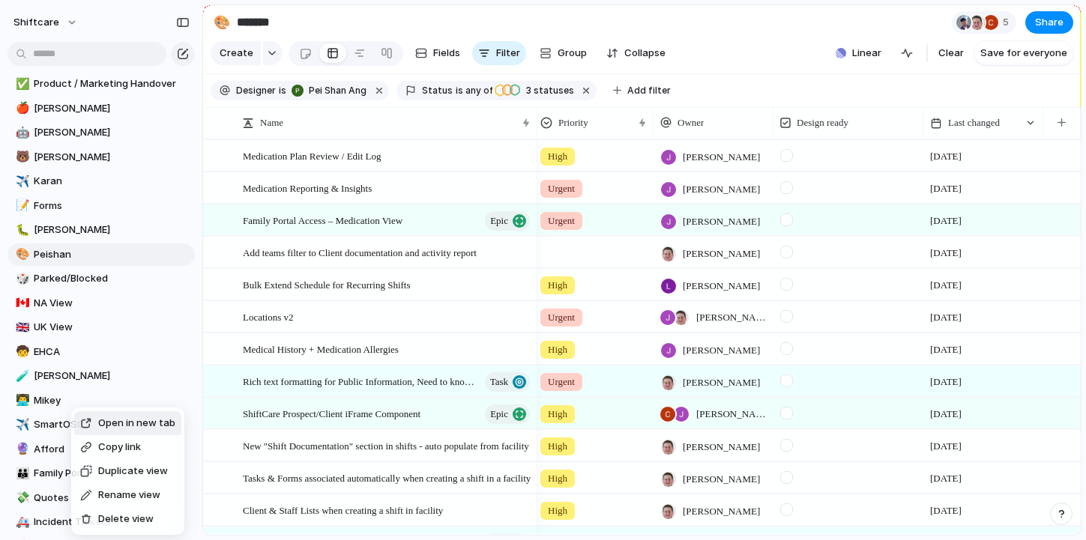
click at [93, 419] on div "Open in new tab" at bounding box center [127, 423] width 95 height 15
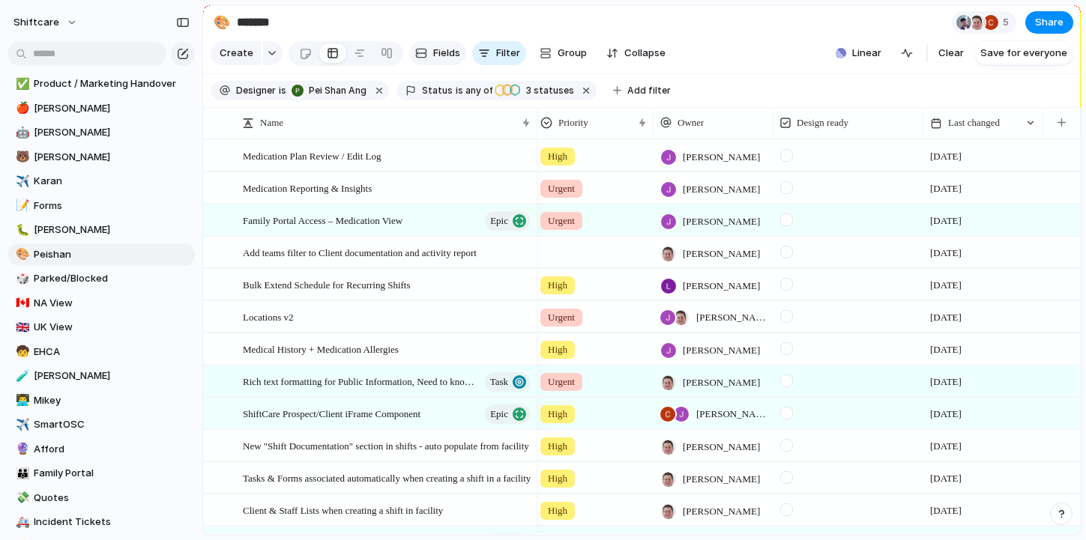
click at [449, 57] on span "Fields" at bounding box center [446, 53] width 27 height 15
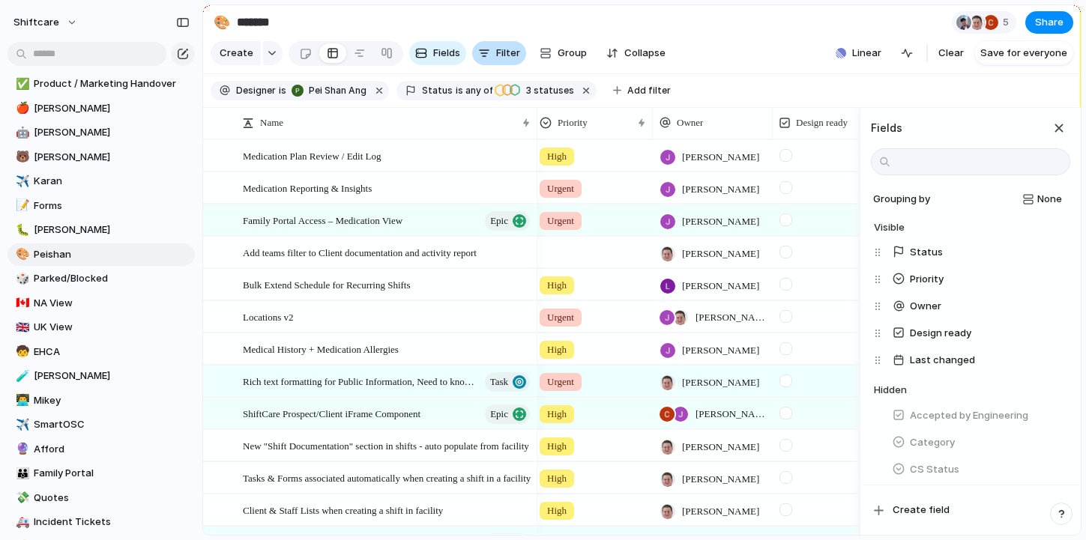
click at [502, 58] on span "Filter" at bounding box center [508, 53] width 24 height 15
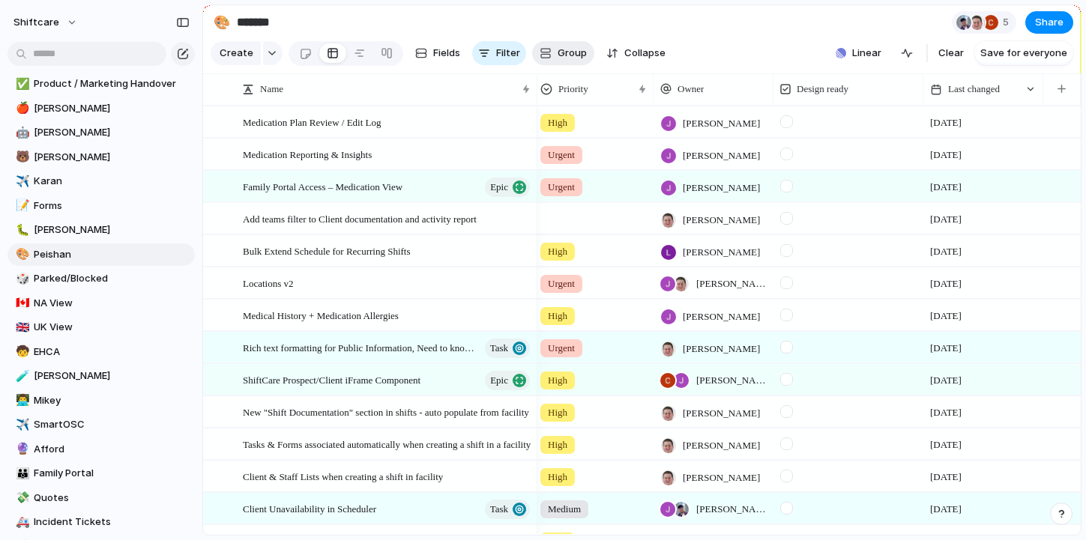
click at [563, 62] on button "Group" at bounding box center [563, 53] width 62 height 24
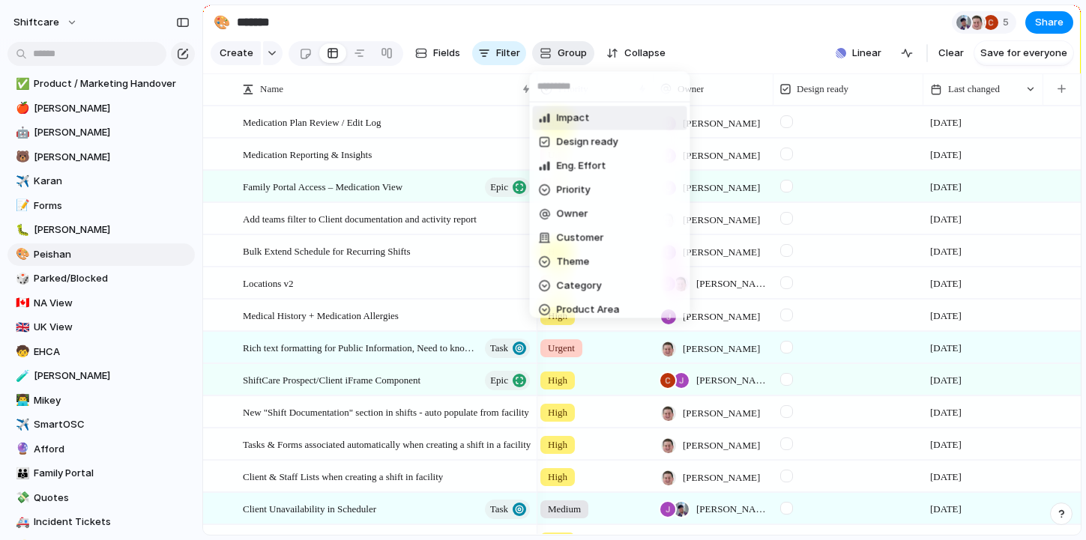
click at [563, 62] on div "Impact Design ready Eng. Effort Priority Owner Customer Theme Category Product …" at bounding box center [543, 270] width 1086 height 540
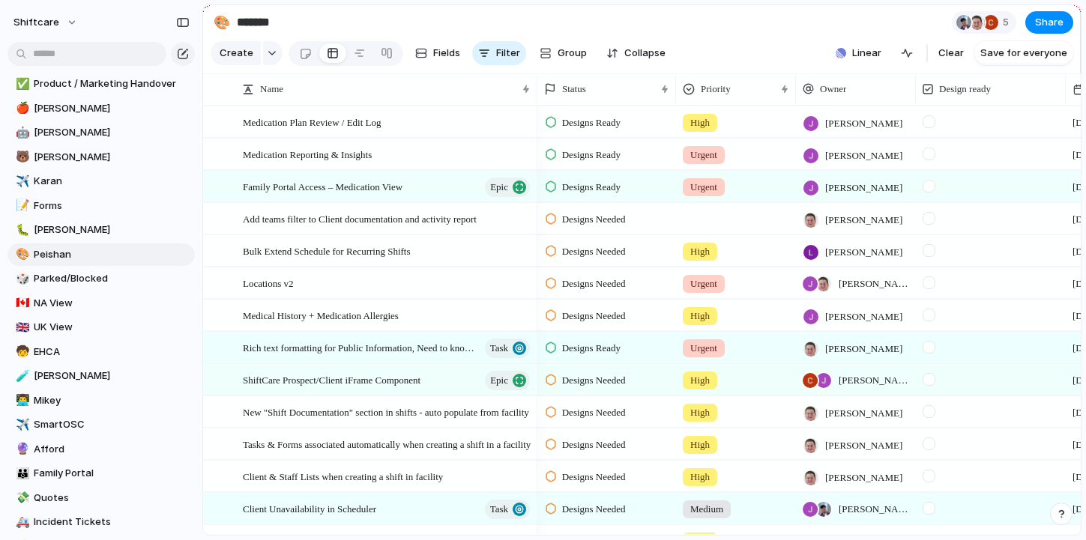
drag, startPoint x: 761, startPoint y: 92, endPoint x: 674, endPoint y: 94, distance: 87.7
click at [674, 94] on div at bounding box center [674, 88] width 7 height 31
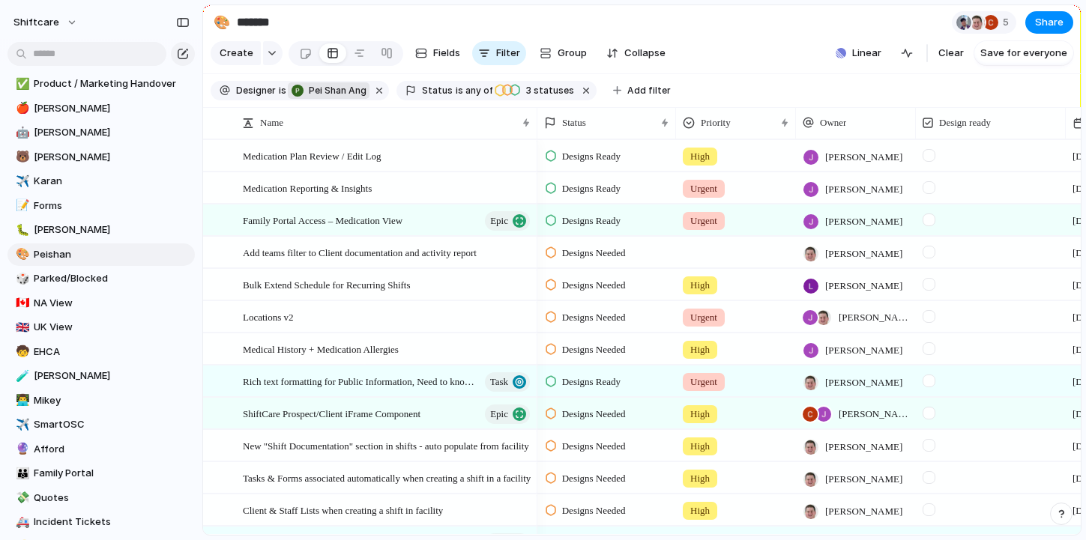
click at [347, 84] on span "Pei Shan Ang" at bounding box center [338, 90] width 58 height 13
click at [719, 79] on div "Pei Shan Ang Anton Suba Gerda Decio Henry He Giórgenes Gelatti Jazmine Mae Reca…" at bounding box center [543, 270] width 1086 height 540
click at [1016, 55] on span "Save for everyone" at bounding box center [1023, 53] width 87 height 15
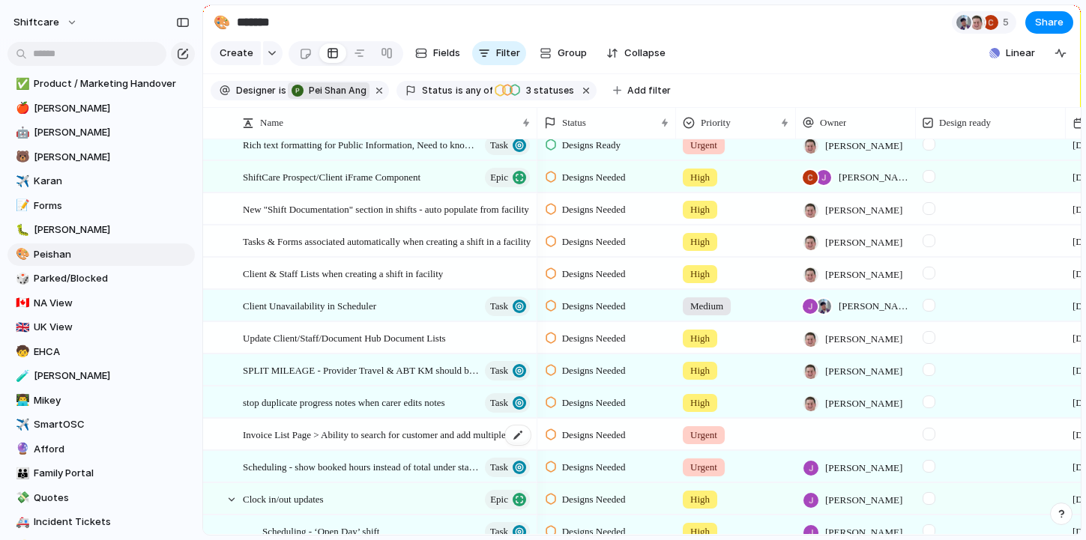
click at [336, 431] on span "Invoice List Page > Ability to search for customer and add multiple customers i…" at bounding box center [387, 434] width 289 height 17
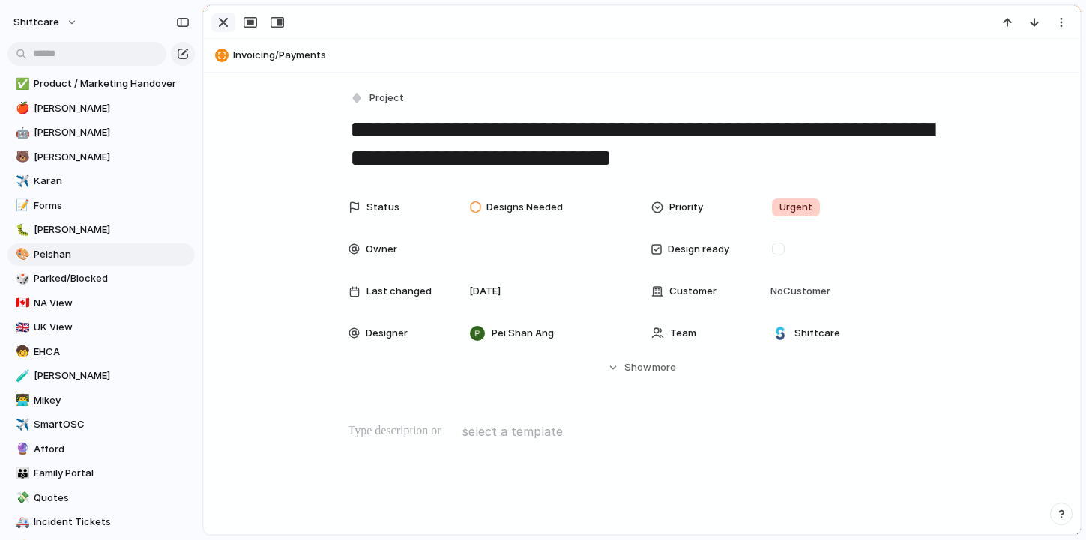
click at [223, 16] on div "button" at bounding box center [223, 22] width 18 height 18
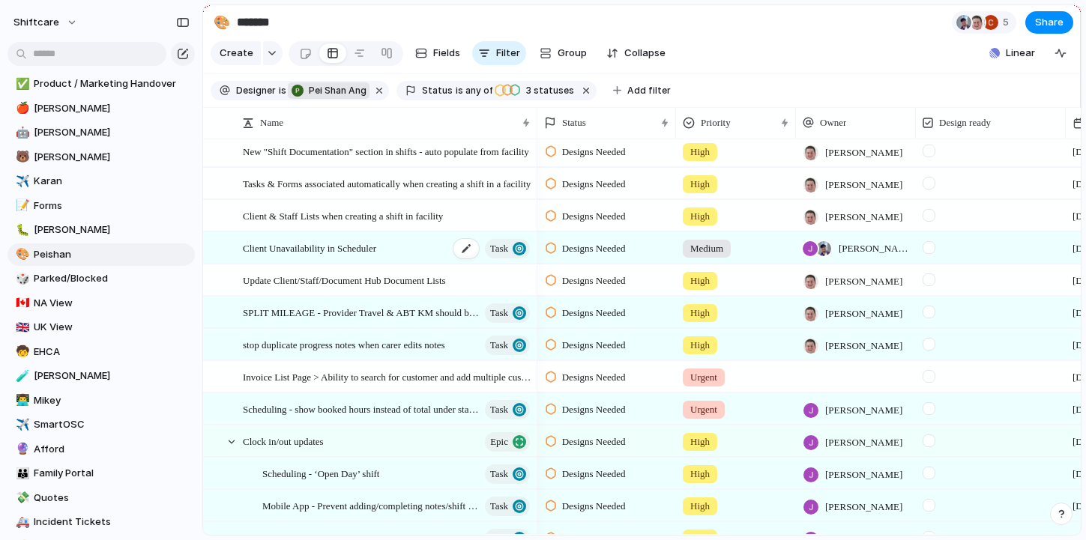
click at [354, 250] on span "Client Unavailability in Scheduler" at bounding box center [309, 247] width 133 height 17
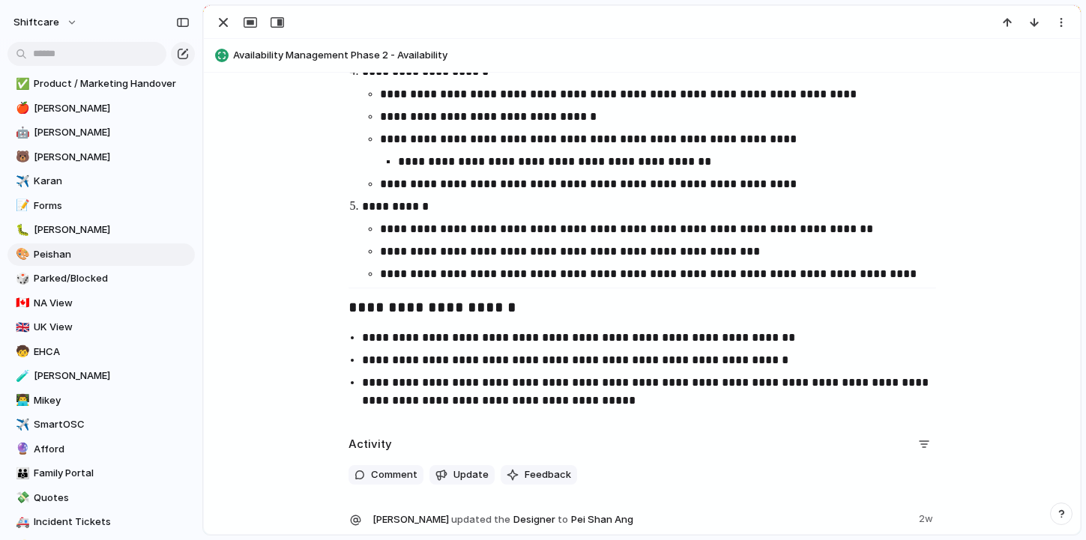
click at [489, 227] on p "**********" at bounding box center [664, 229] width 569 height 18
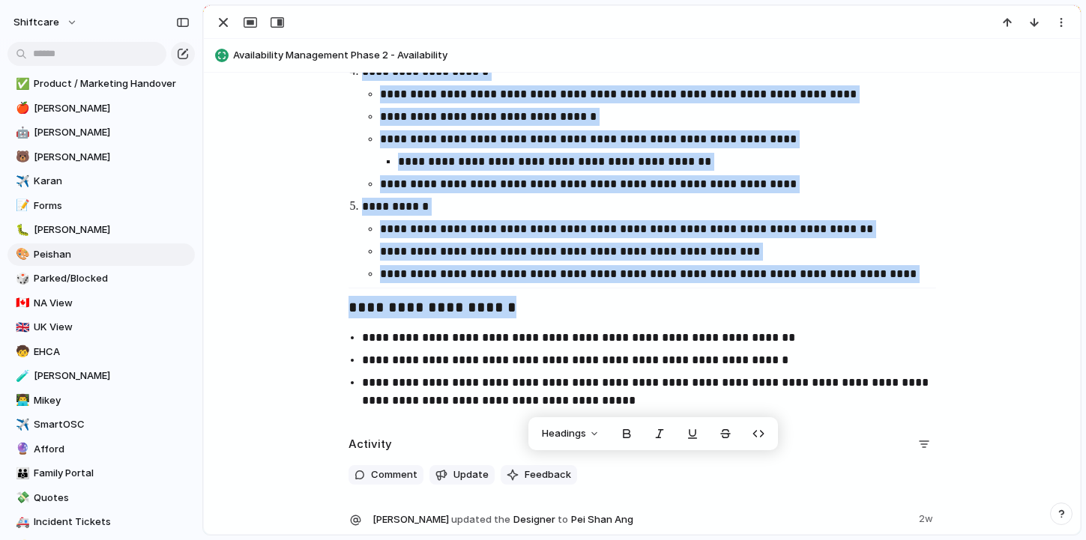
copy div "**********"
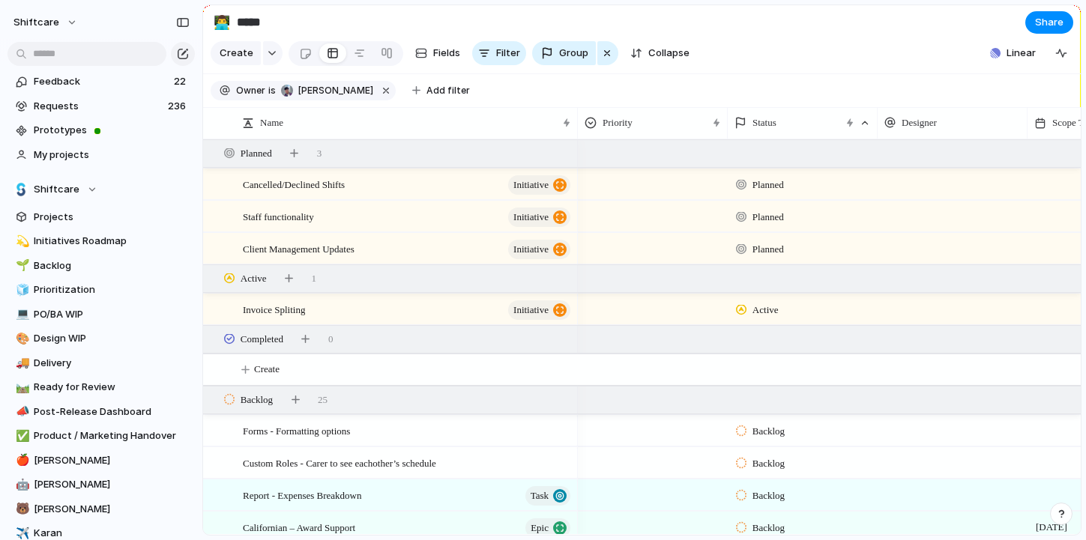
click at [674, 92] on section "Owner is Mikey Nanquil Add filter" at bounding box center [641, 91] width 877 height 34
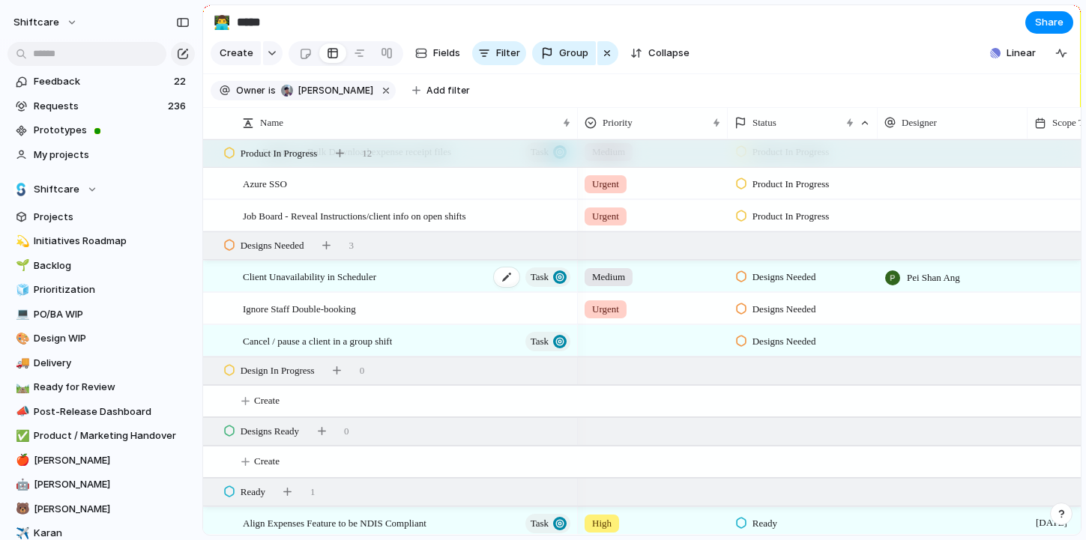
click at [336, 272] on span "Client Unavailability in Scheduler" at bounding box center [309, 276] width 133 height 17
